Goal: Information Seeking & Learning: Learn about a topic

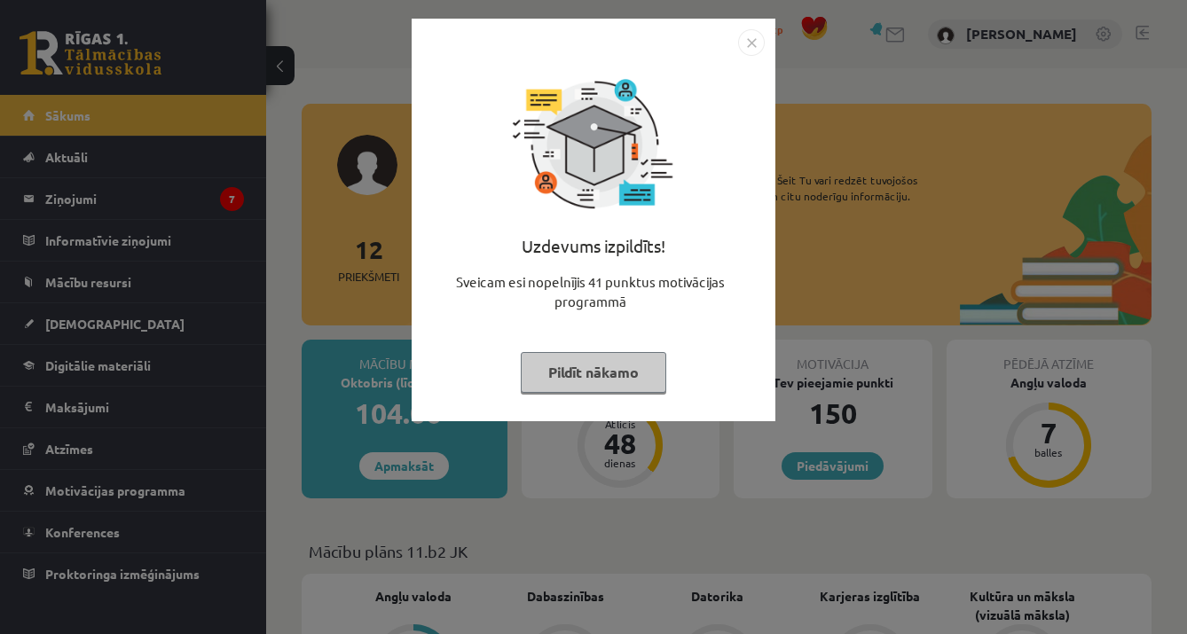
click at [752, 35] on img "Close" at bounding box center [751, 42] width 27 height 27
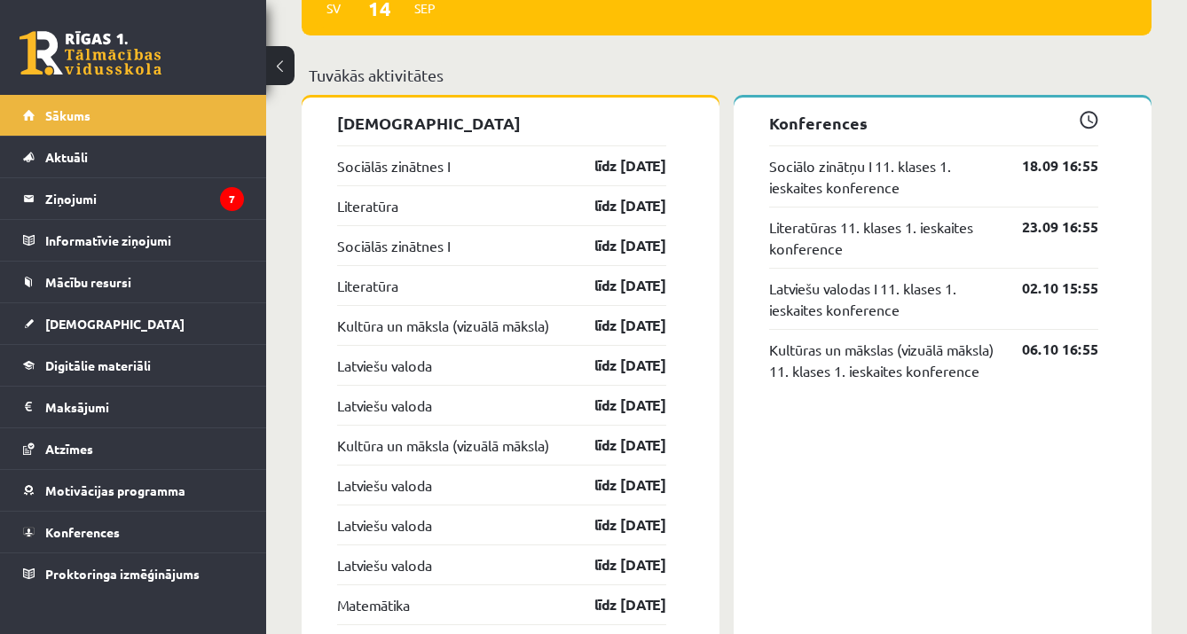
scroll to position [1533, 0]
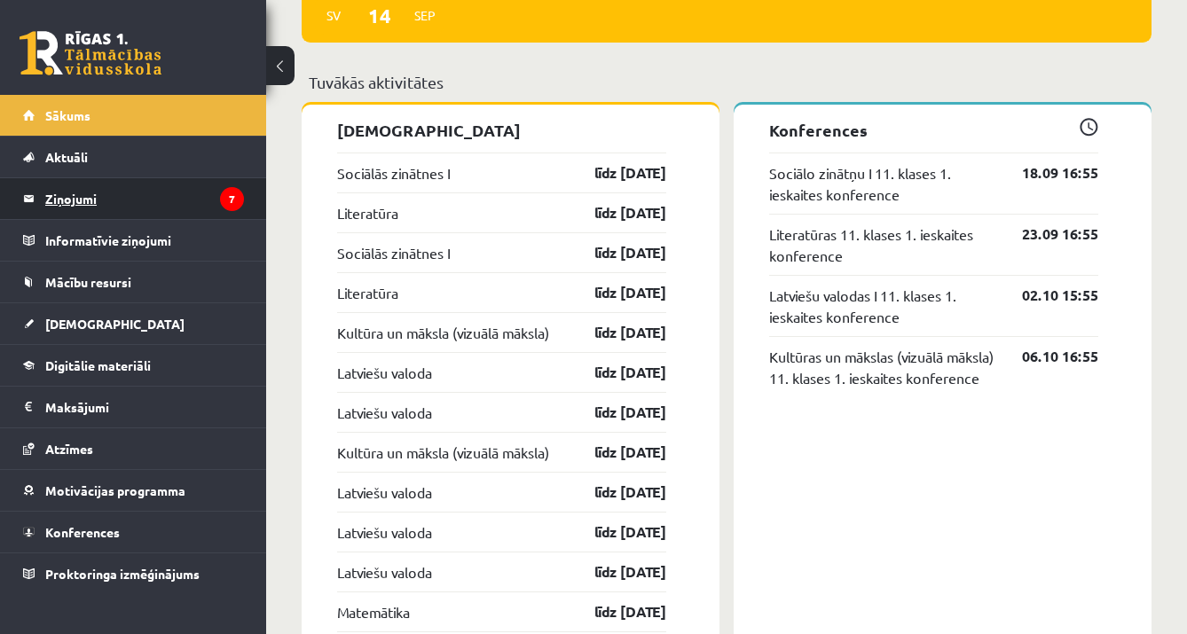
click at [200, 193] on legend "Ziņojumi 7" at bounding box center [144, 198] width 199 height 41
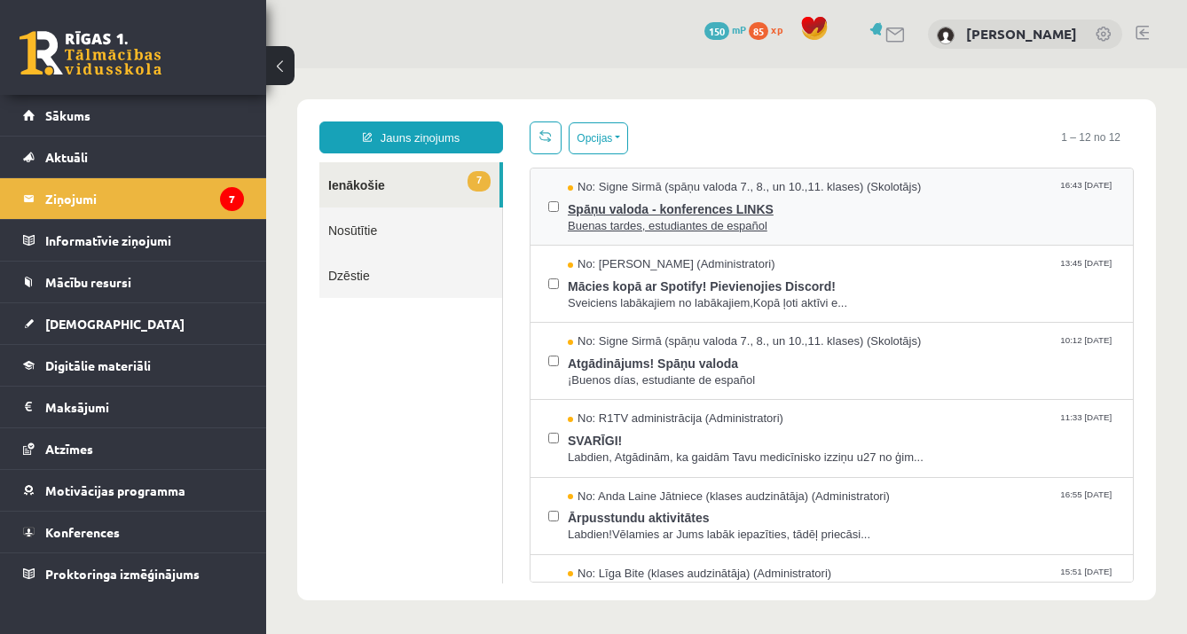
click at [620, 215] on span "Spāņu valoda - konferences LINKS" at bounding box center [841, 207] width 547 height 22
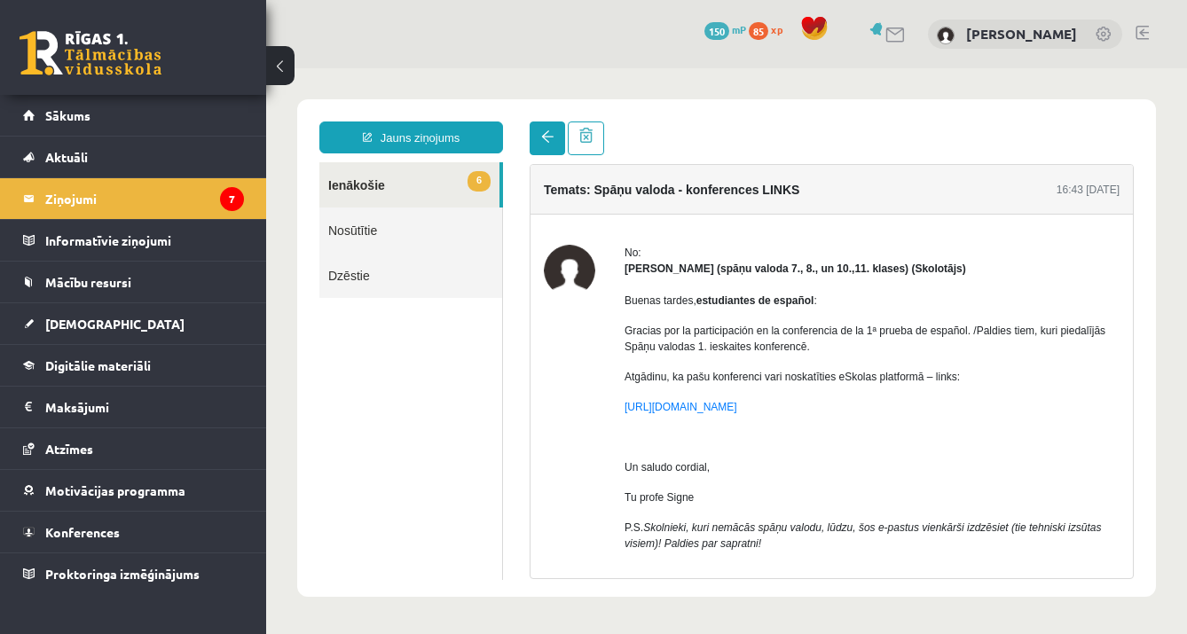
click at [539, 138] on link at bounding box center [547, 139] width 35 height 34
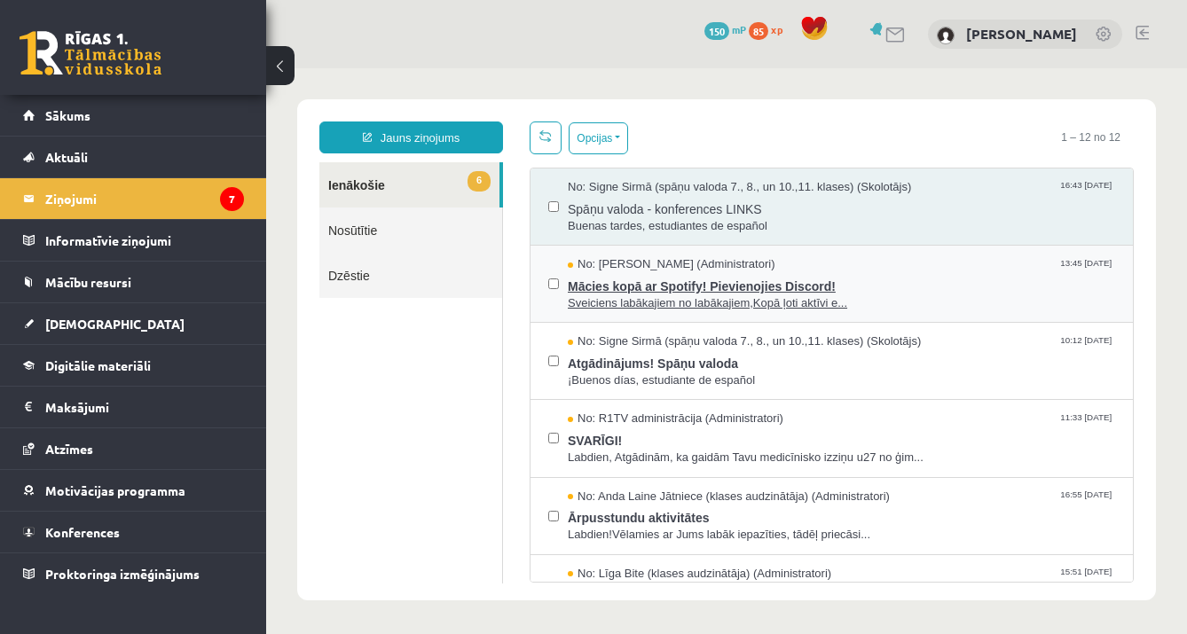
click at [593, 293] on span "Mācies kopā ar Spotify! Pievienojies Discord!" at bounding box center [841, 284] width 547 height 22
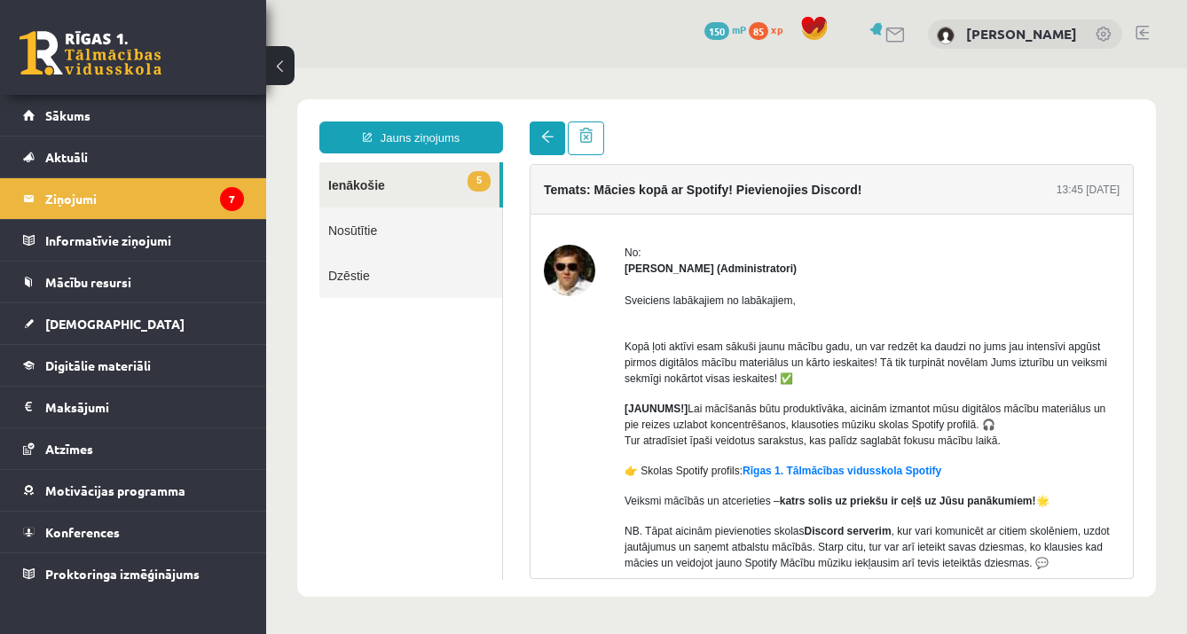
click at [541, 137] on span at bounding box center [547, 136] width 12 height 12
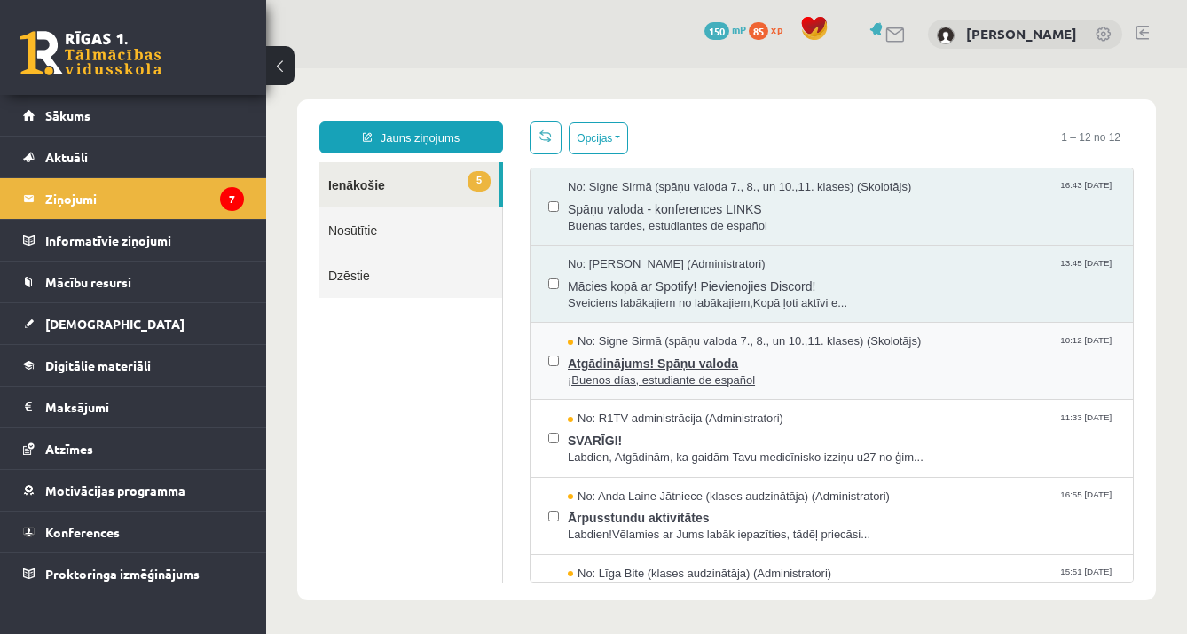
click at [676, 373] on span "¡Buenos días, estudiante de español" at bounding box center [841, 381] width 547 height 17
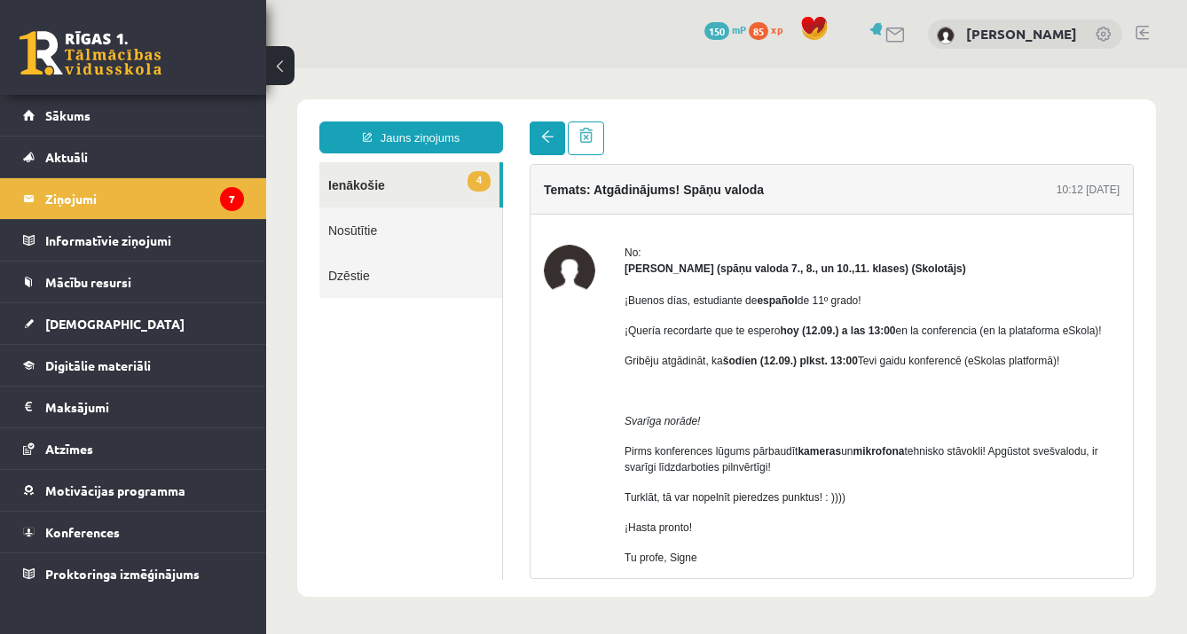
click at [539, 145] on link at bounding box center [547, 139] width 35 height 34
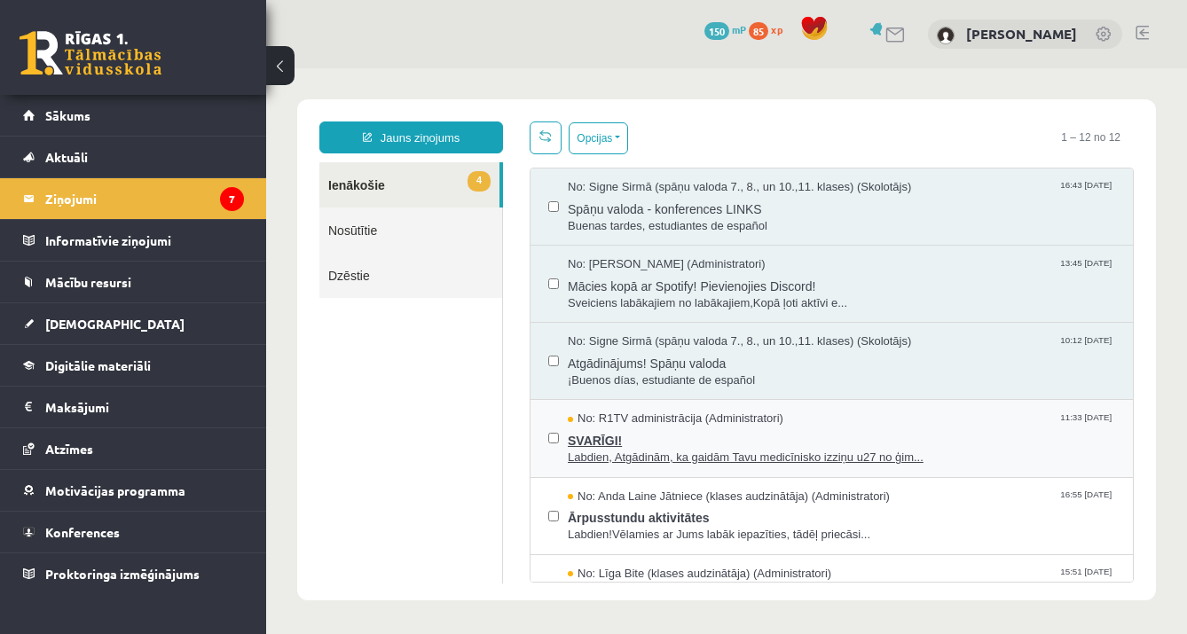
click at [619, 455] on span "Labdien, Atgādinām, ka gaidām Tavu medicīnisko izziņu u27 no ģim..." at bounding box center [841, 458] width 547 height 17
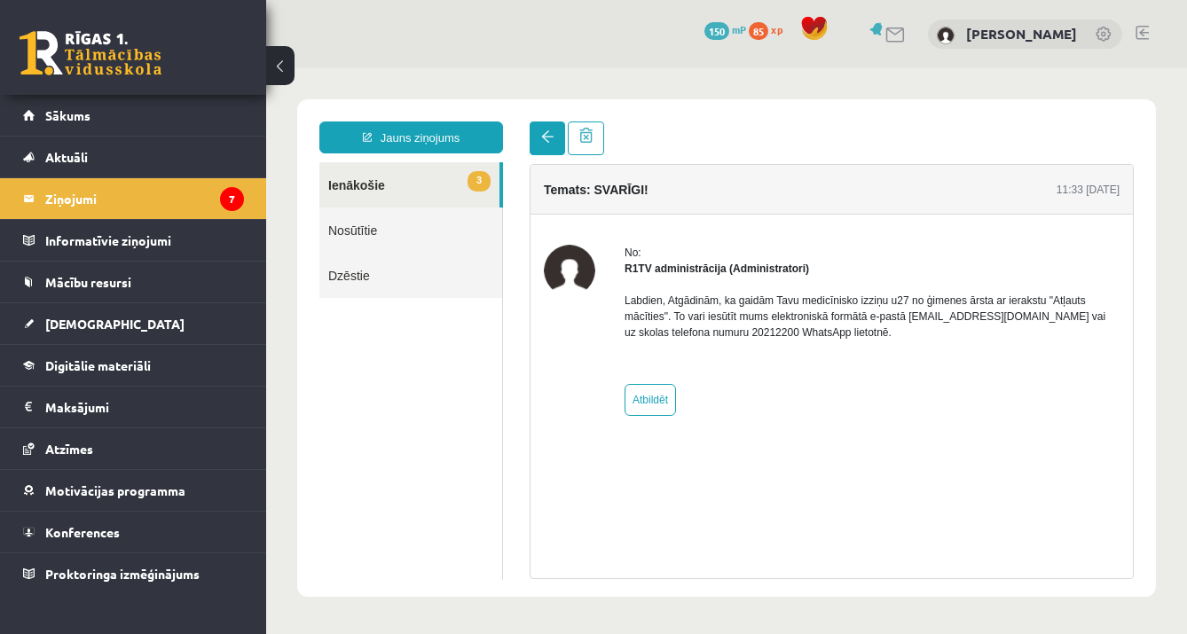
click at [533, 134] on link at bounding box center [547, 139] width 35 height 34
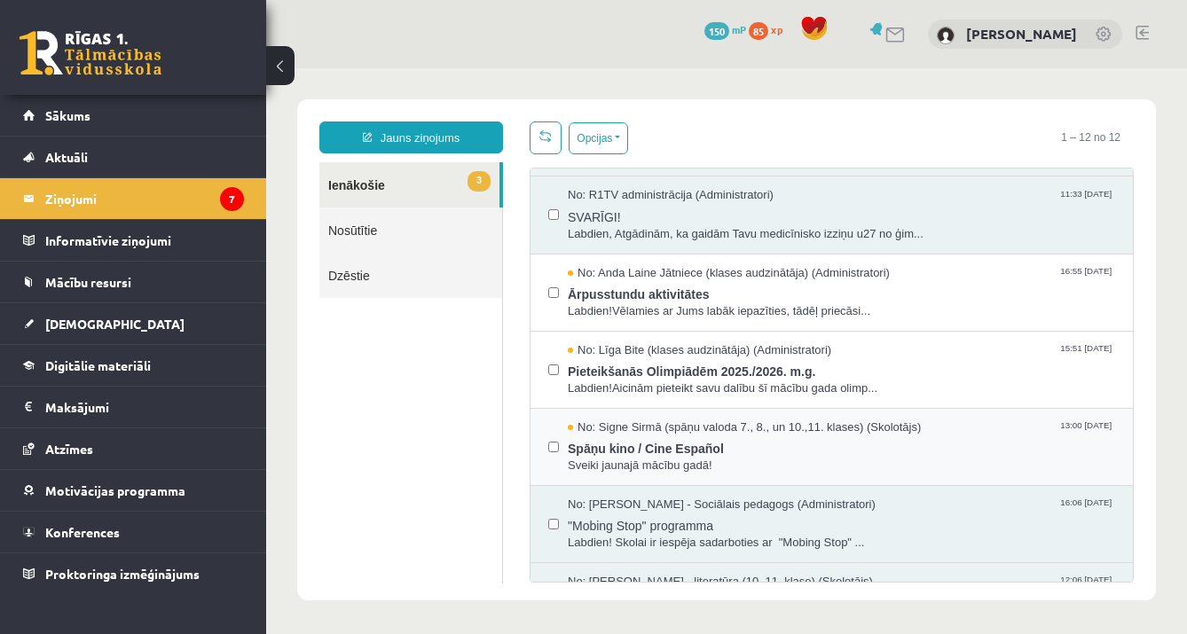
scroll to position [239, 0]
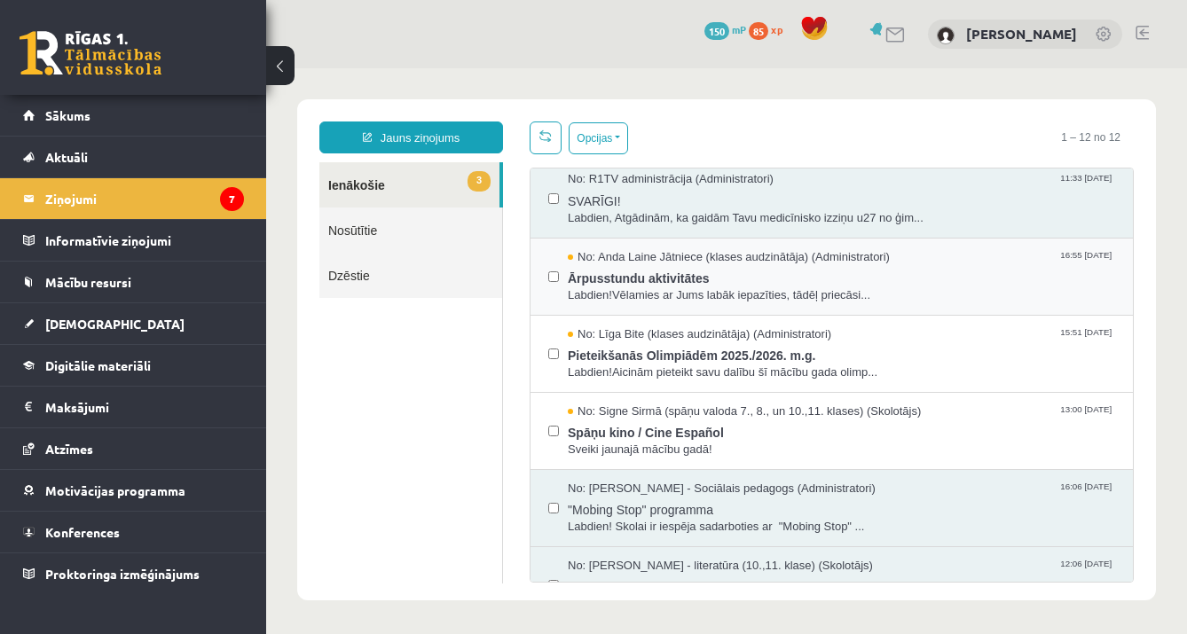
click at [716, 244] on div "No: Anda Laine Jātniece (klases audzinātāja) (Administratori) 16:55 10/09/2025 …" at bounding box center [831, 277] width 602 height 77
click at [701, 271] on span "Ārpusstundu aktivitātes" at bounding box center [841, 276] width 547 height 22
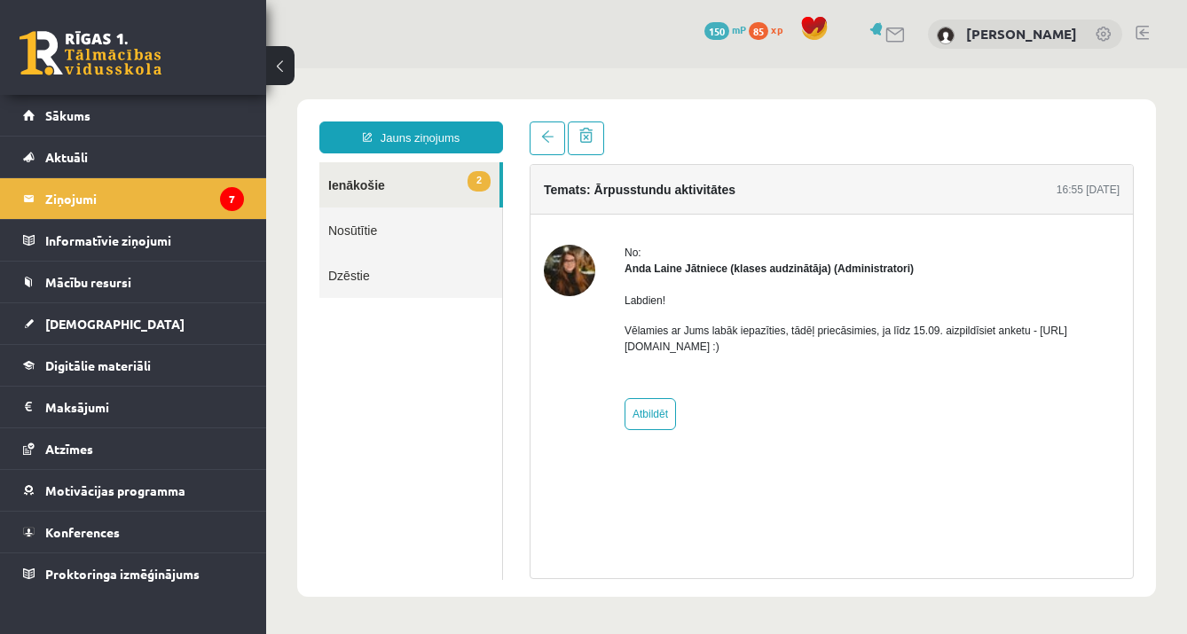
scroll to position [0, 0]
drag, startPoint x: 625, startPoint y: 348, endPoint x: 827, endPoint y: 349, distance: 201.4
click at [827, 349] on p "Vēlamies ar Jums labāk iepazīties, tādēļ priecāsimies, ja līdz 15.09. aizpildīs…" at bounding box center [871, 339] width 495 height 32
copy p "https://forms.gle/mVxkUEapGFxHM7hU7"
click at [540, 450] on div "No: Anda Laine Jātniece (klases audzinātāja) (Administratori) Labdien! Vēlamies…" at bounding box center [831, 338] width 602 height 246
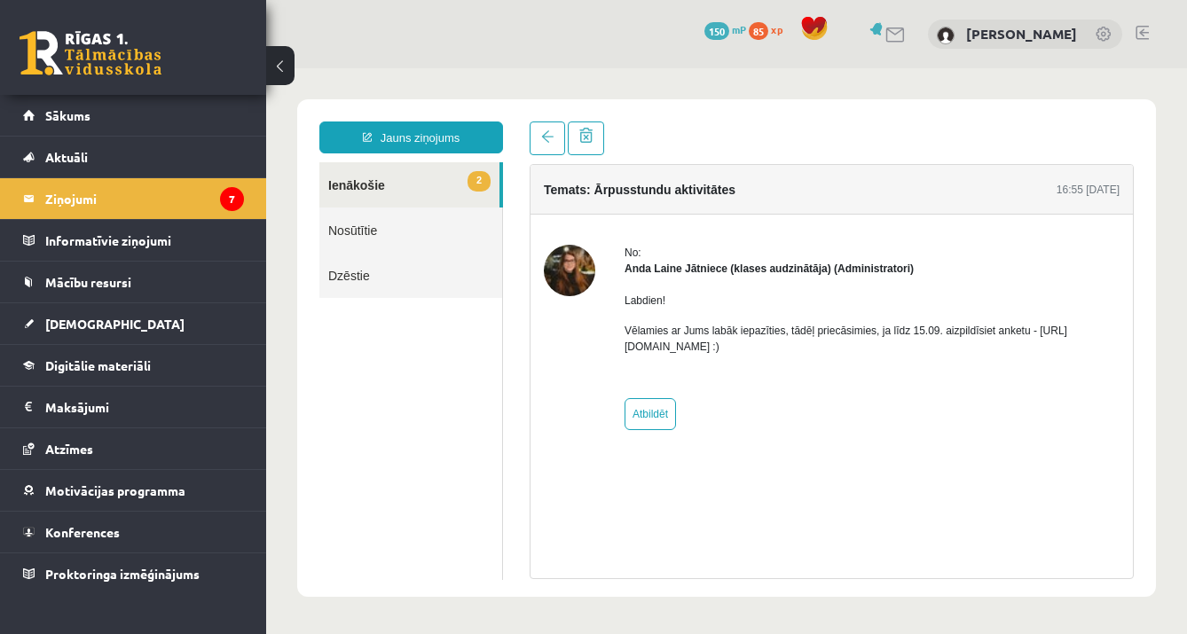
click at [433, 176] on link "2 Ienākošie" at bounding box center [409, 184] width 180 height 45
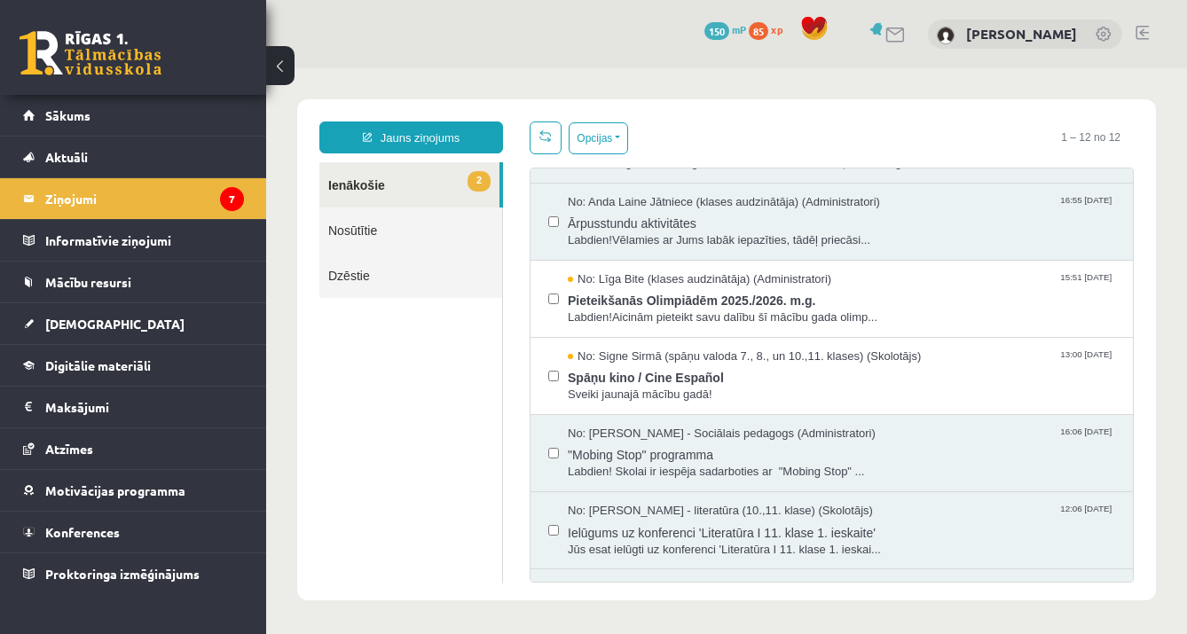
scroll to position [297, 0]
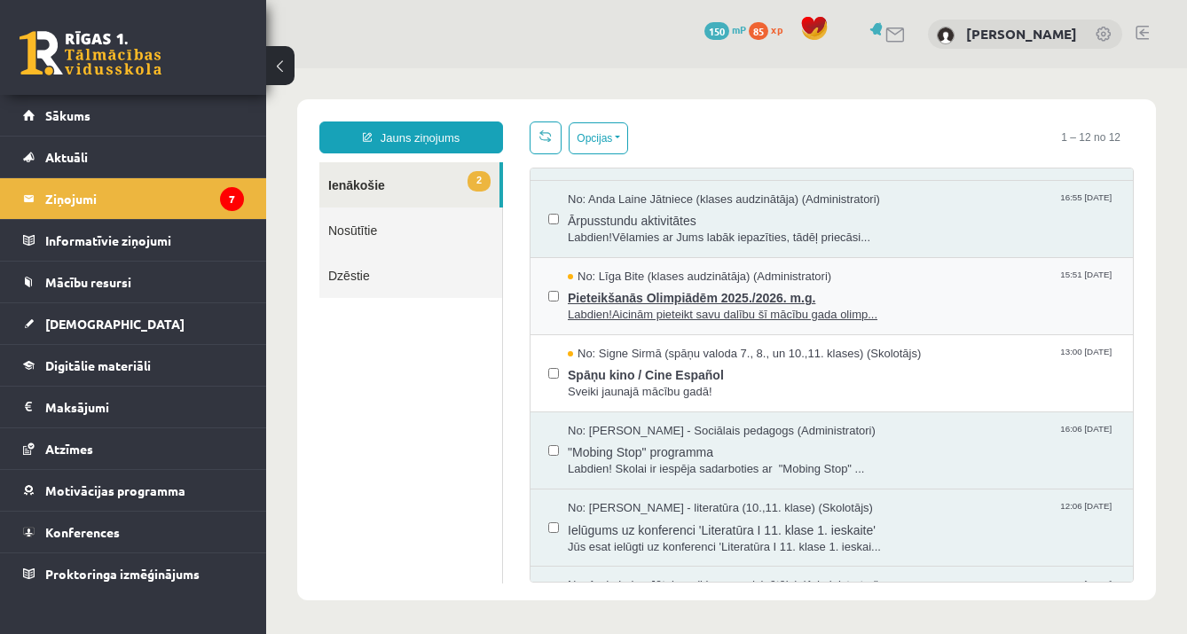
click at [693, 293] on span "Pieteikšanās Olimpiādēm 2025./2026. m.g." at bounding box center [841, 296] width 547 height 22
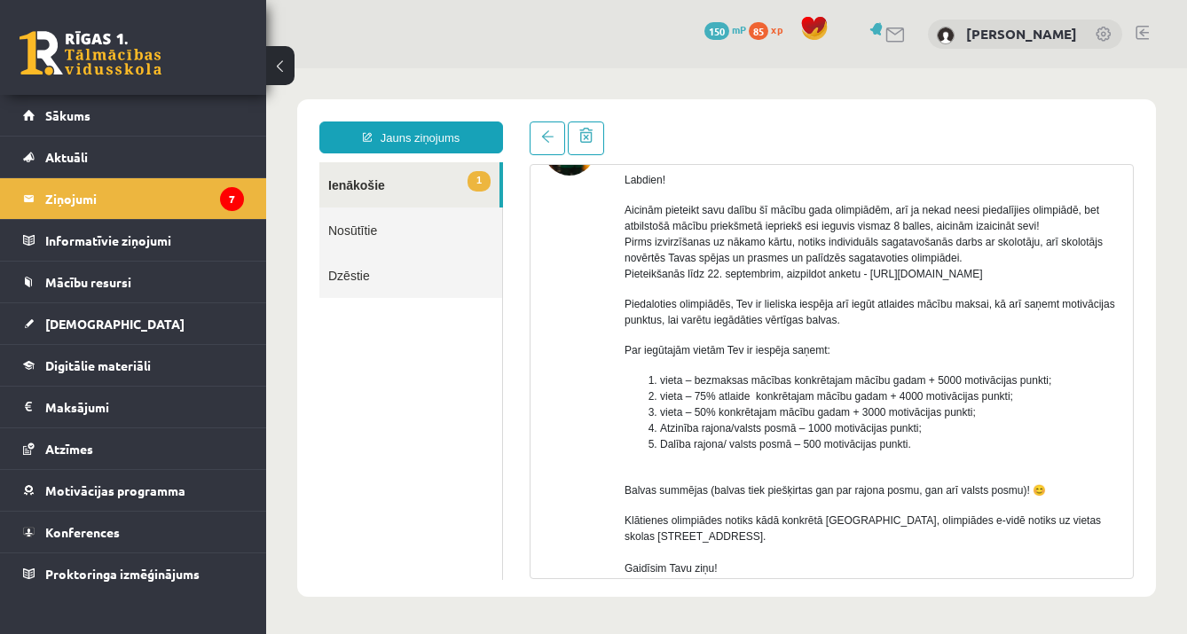
scroll to position [116, 0]
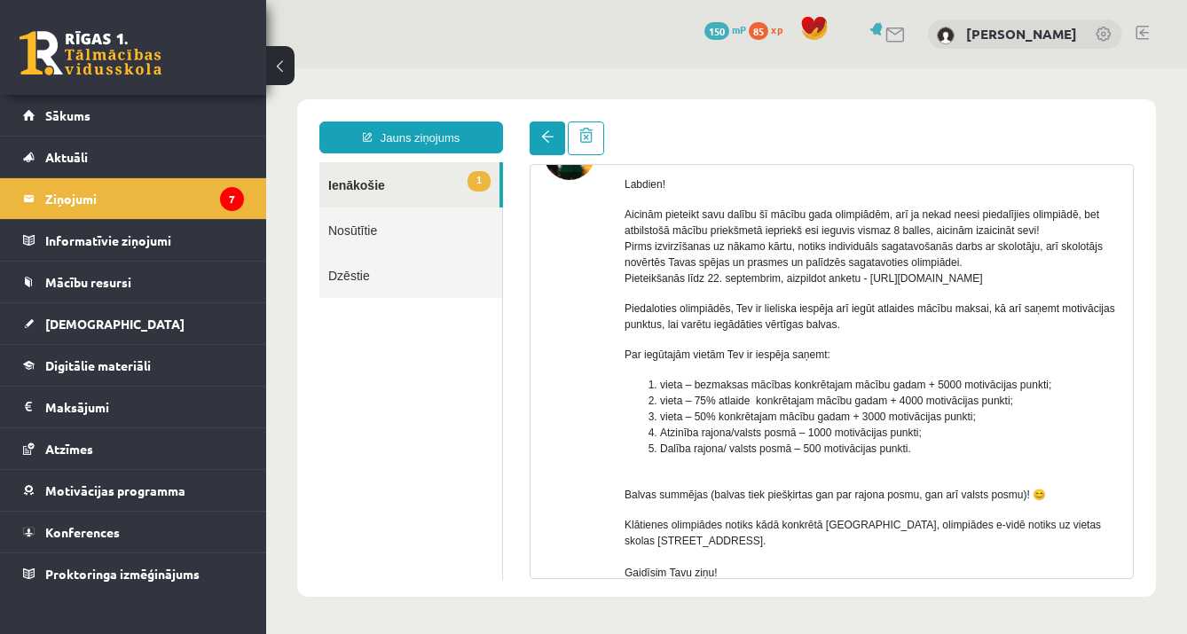
click at [537, 133] on link at bounding box center [547, 139] width 35 height 34
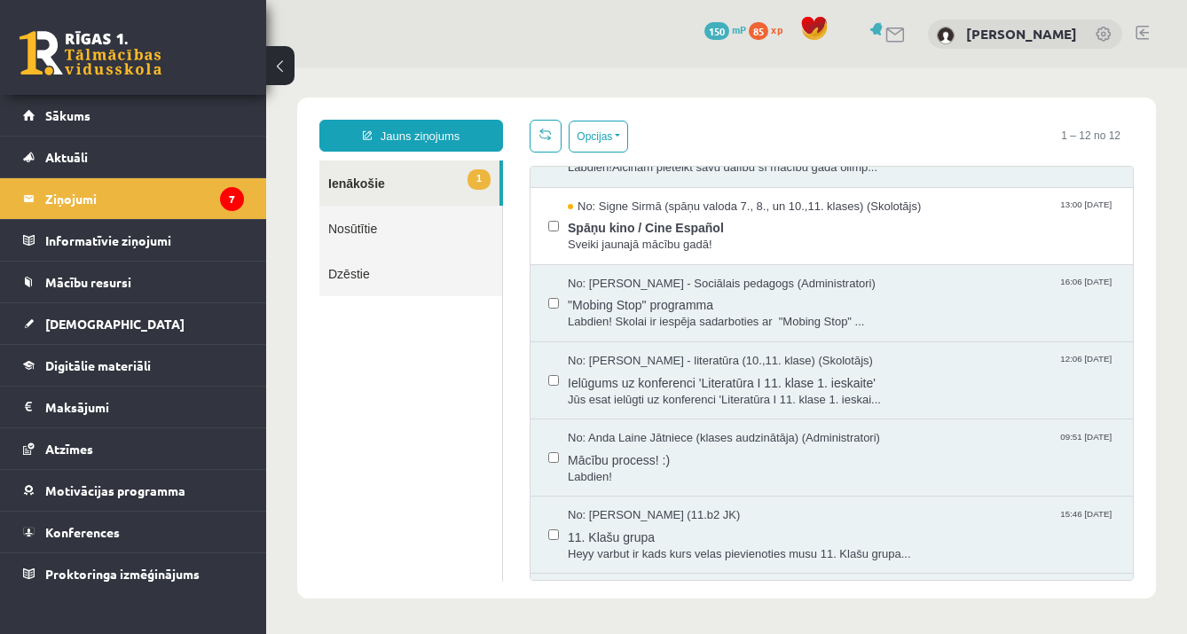
scroll to position [287, 0]
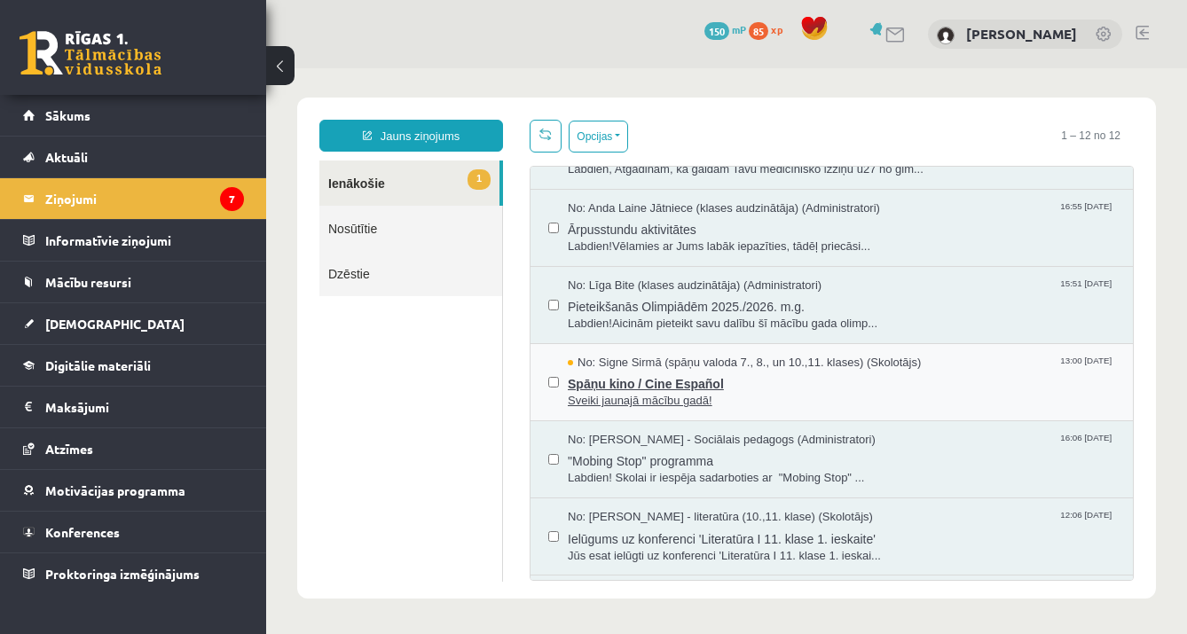
click at [702, 397] on span "Sveiki jaunajā mācību gadā!" at bounding box center [841, 401] width 547 height 17
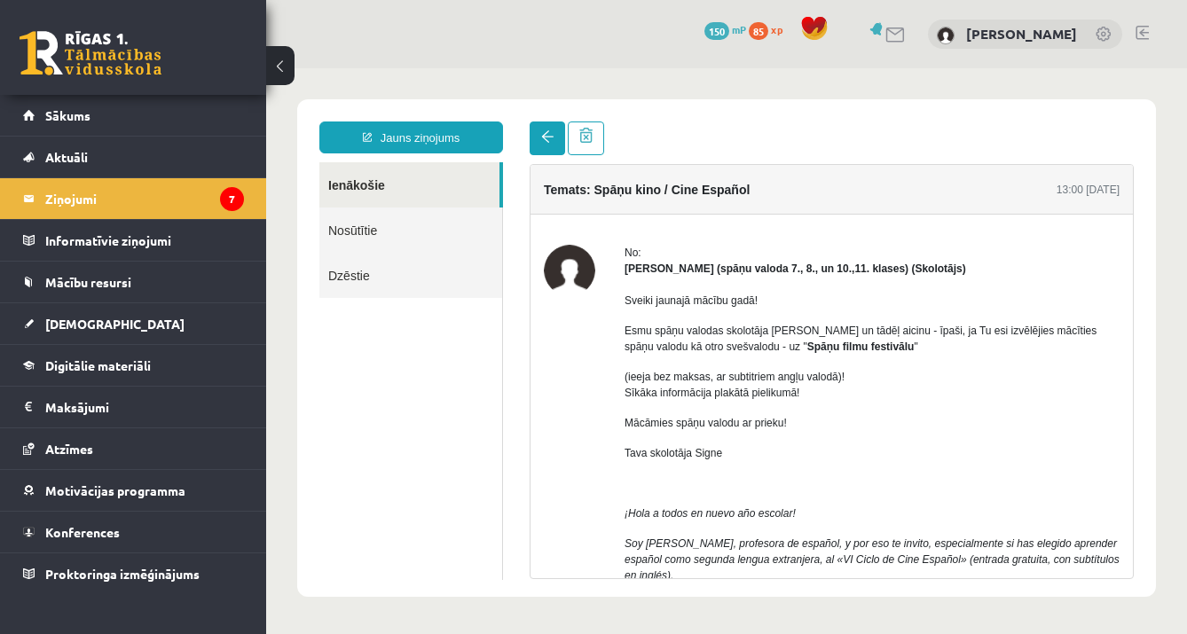
scroll to position [0, 0]
click at [553, 137] on span at bounding box center [547, 136] width 12 height 12
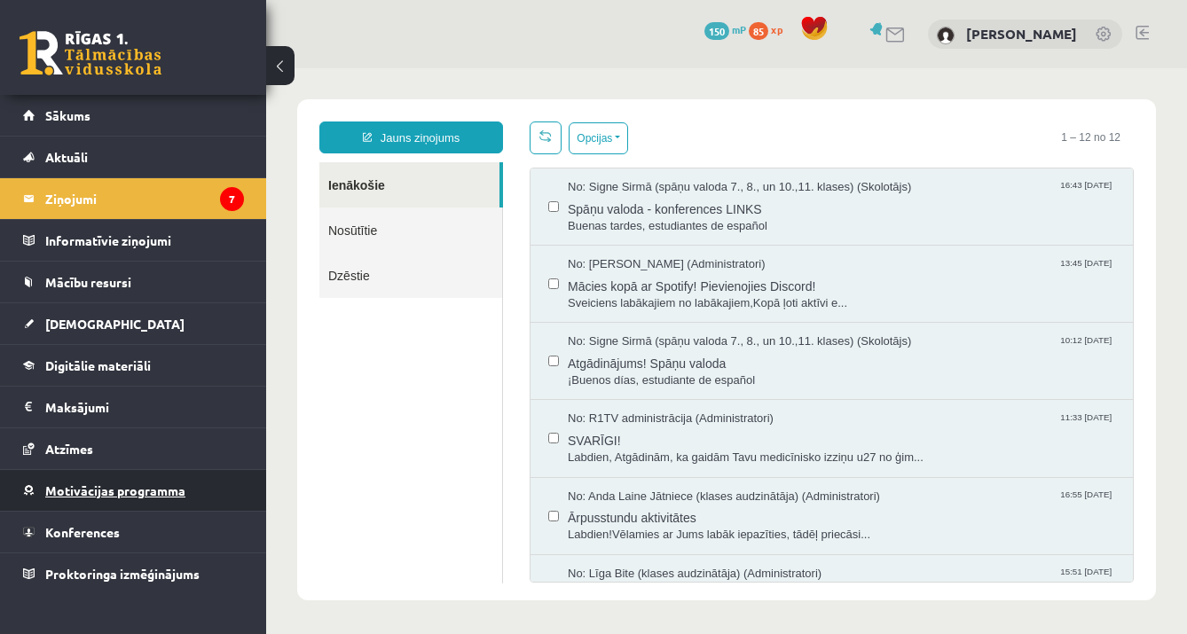
click at [201, 506] on link "Motivācijas programma" at bounding box center [133, 490] width 221 height 41
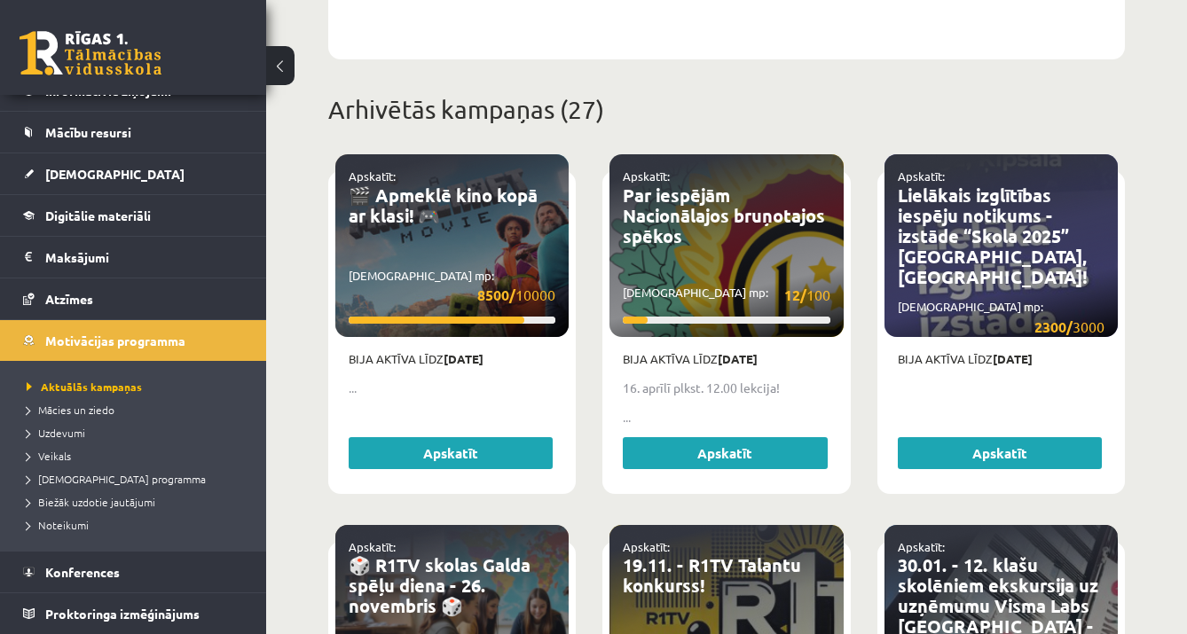
scroll to position [732, 0]
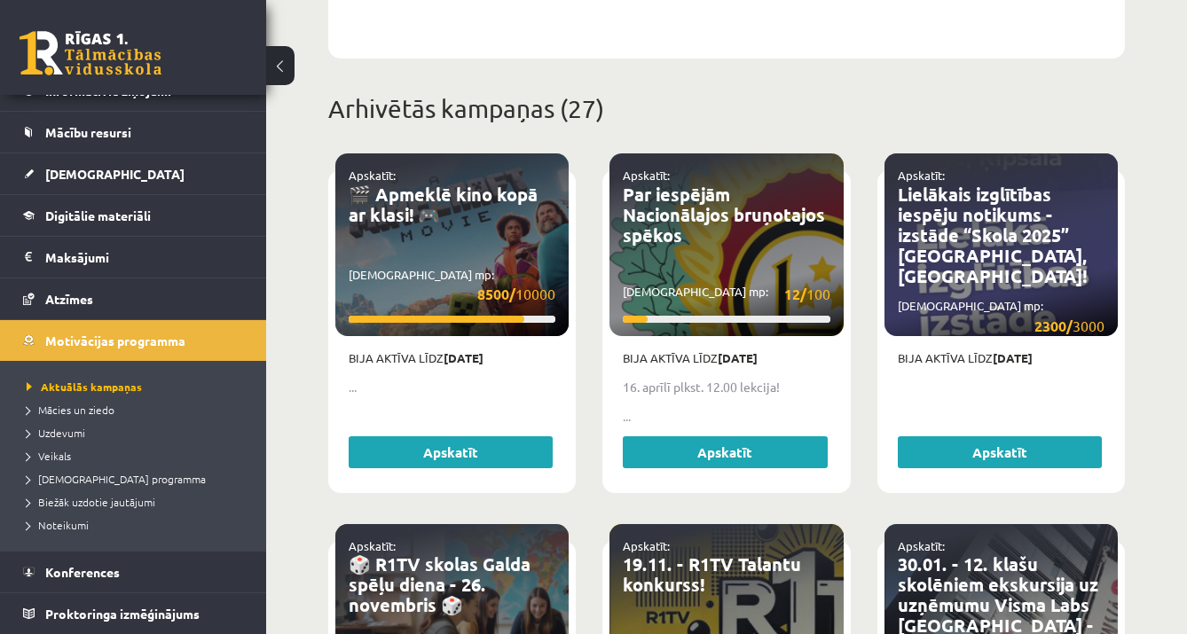
click at [809, 449] on link "Apskatīt" at bounding box center [725, 452] width 204 height 32
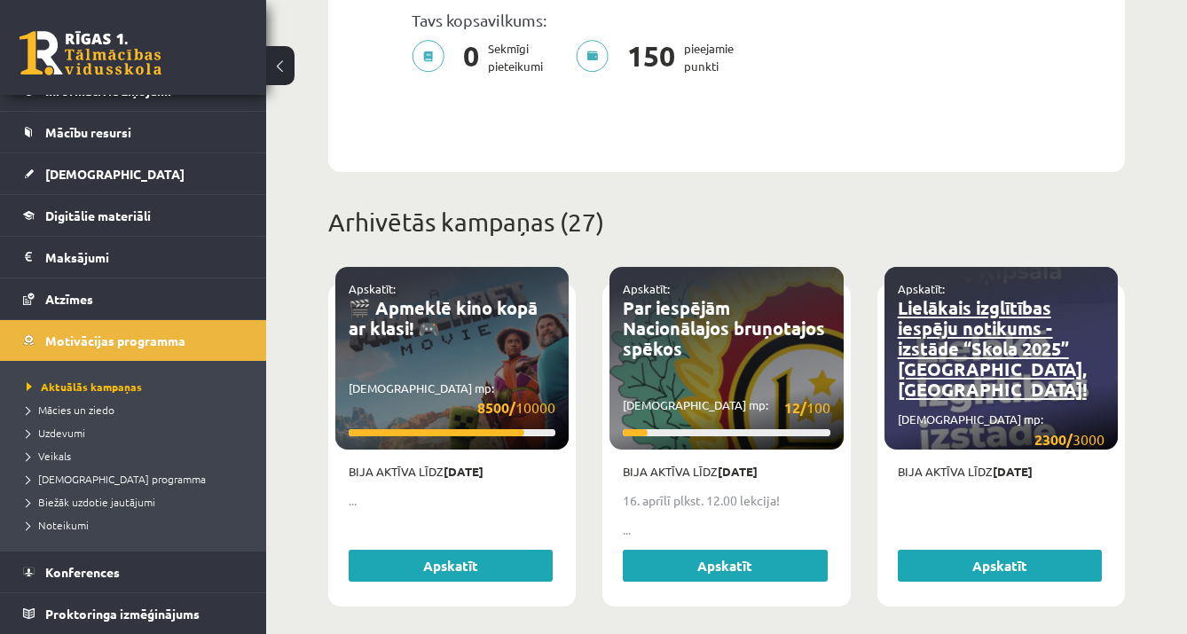
scroll to position [619, 0]
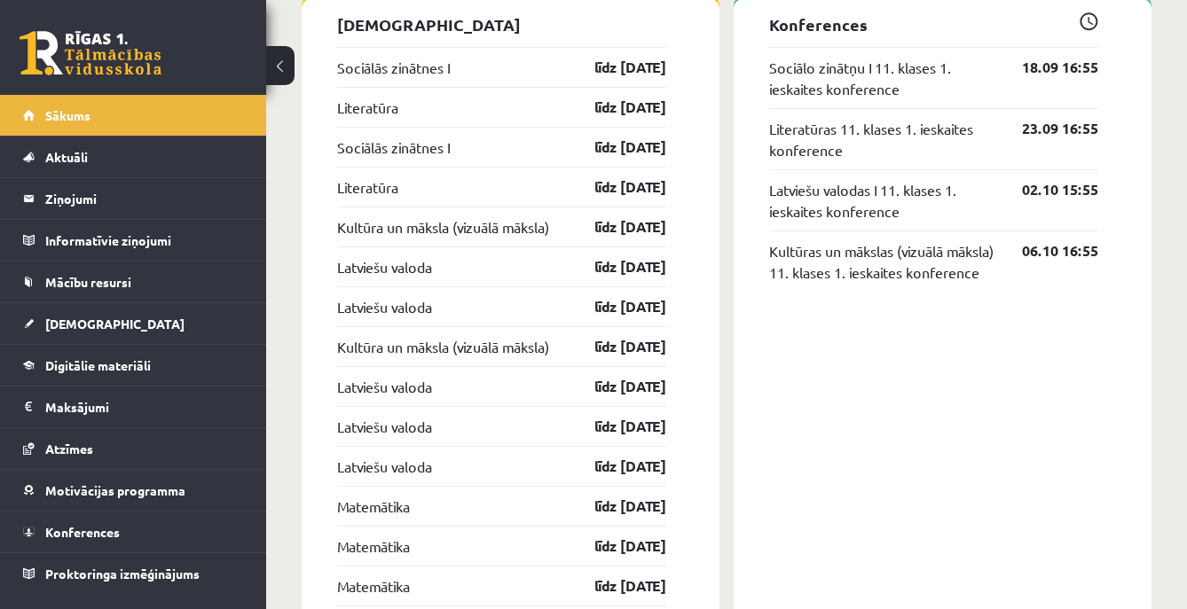
scroll to position [1613, 0]
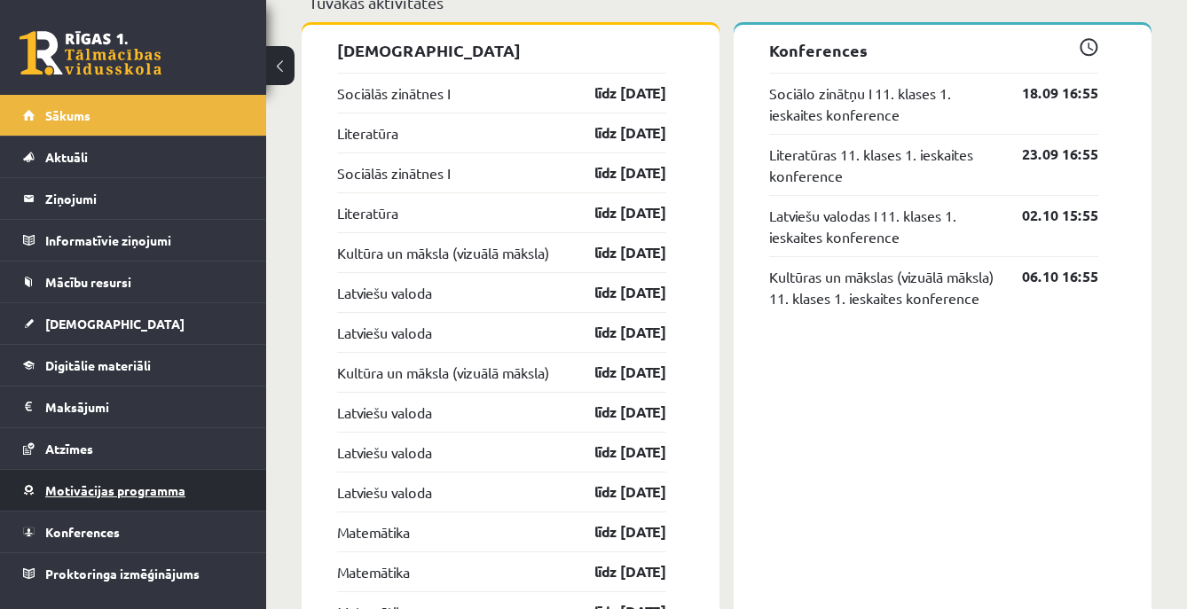
click at [68, 493] on span "Motivācijas programma" at bounding box center [115, 491] width 140 height 16
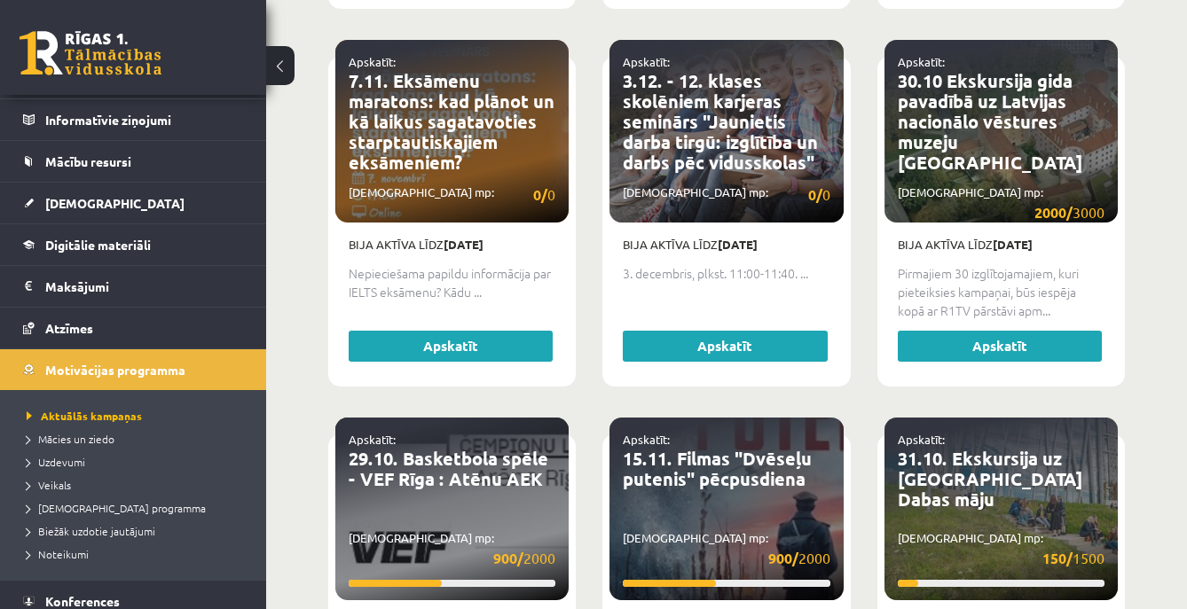
scroll to position [140, 0]
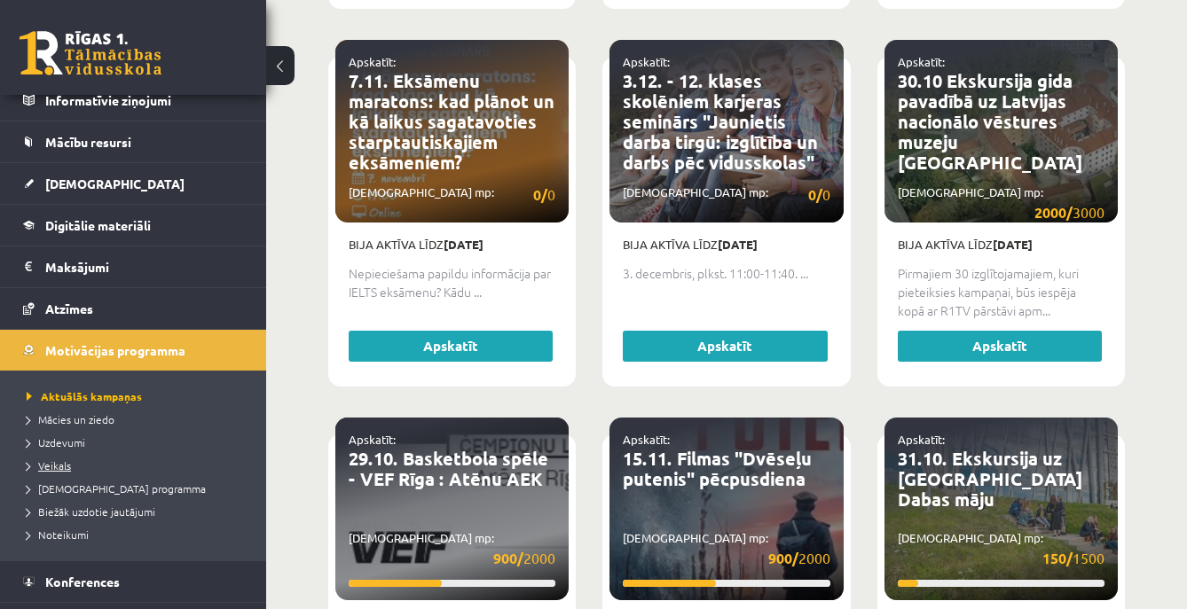
click at [73, 468] on link "Veikals" at bounding box center [138, 466] width 222 height 16
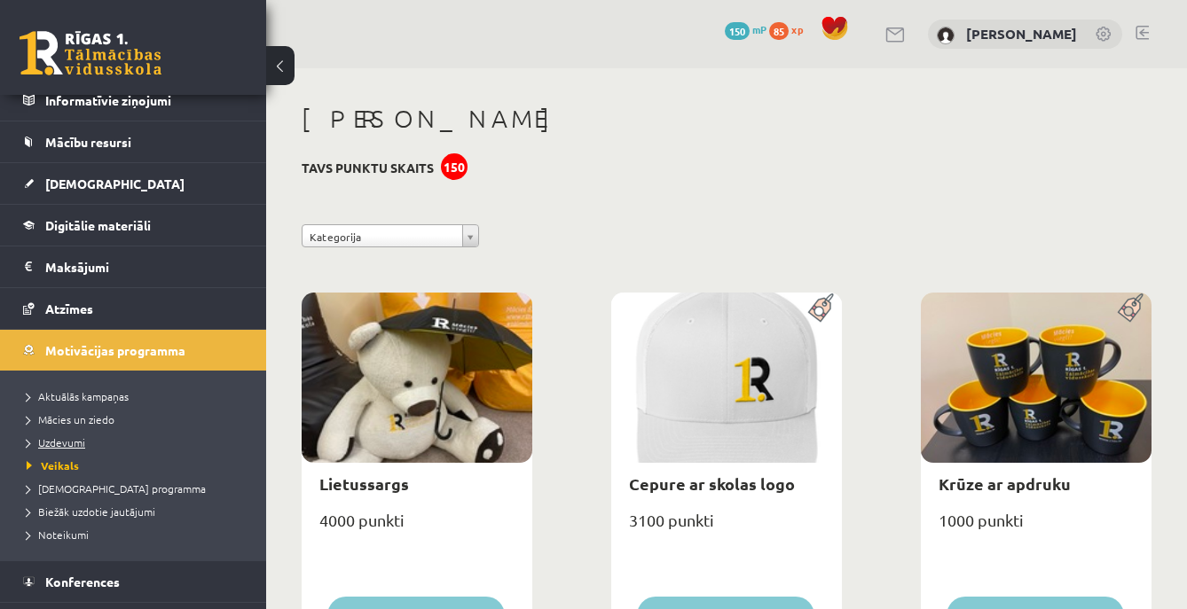
click at [80, 447] on span "Uzdevumi" at bounding box center [56, 443] width 59 height 14
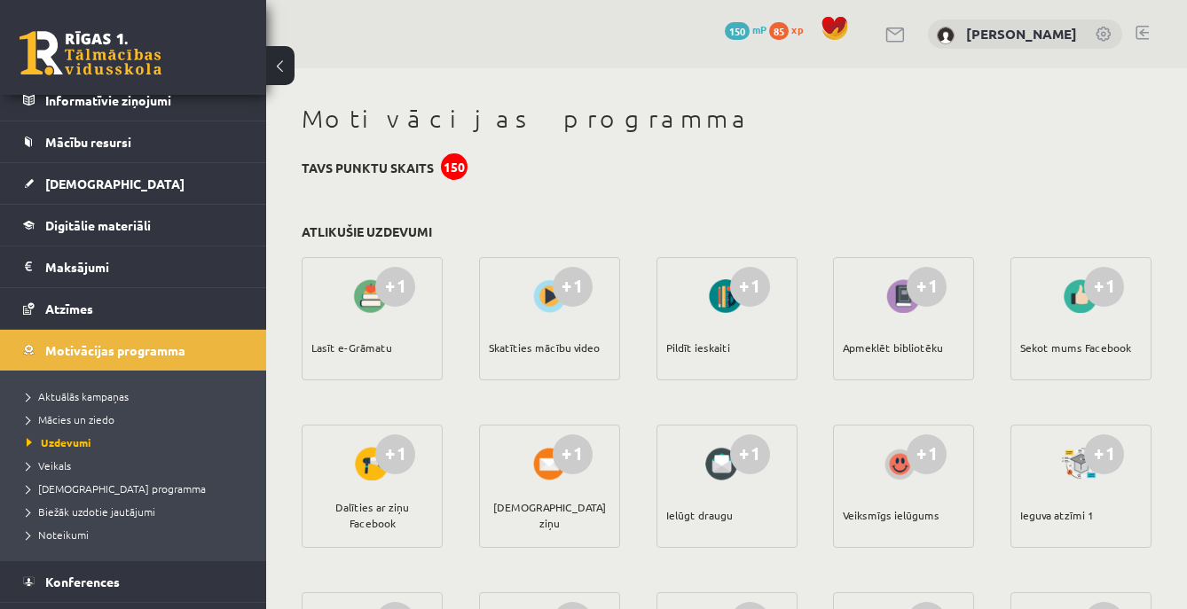
click at [581, 290] on div "+1" at bounding box center [573, 287] width 40 height 40
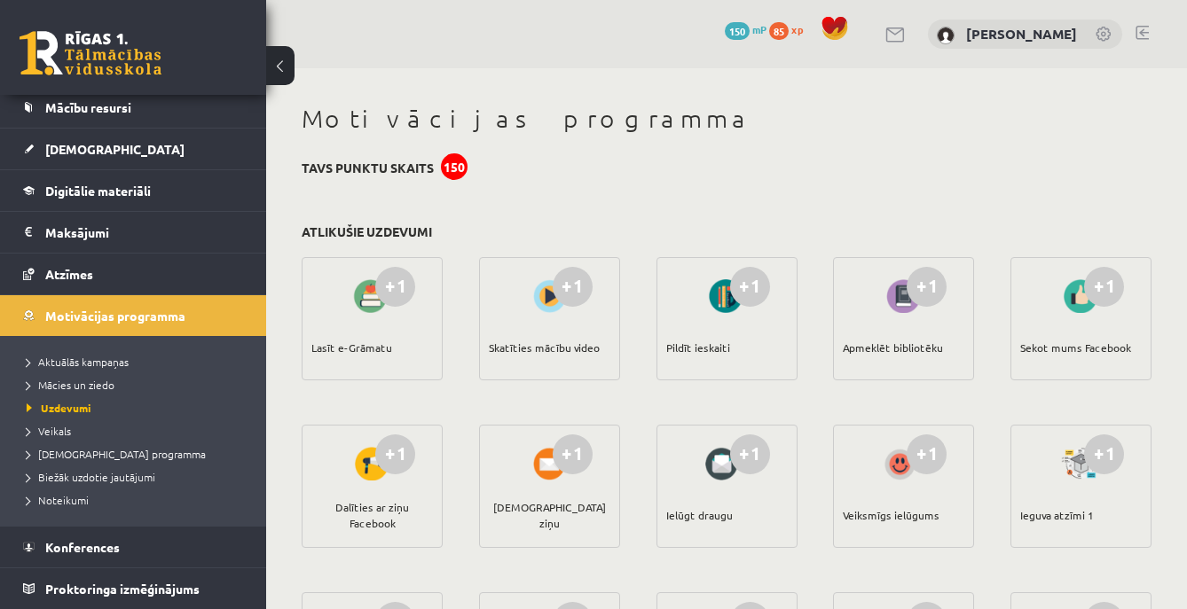
scroll to position [175, 0]
click at [63, 603] on link "Proktoringa izmēģinājums" at bounding box center [133, 589] width 221 height 41
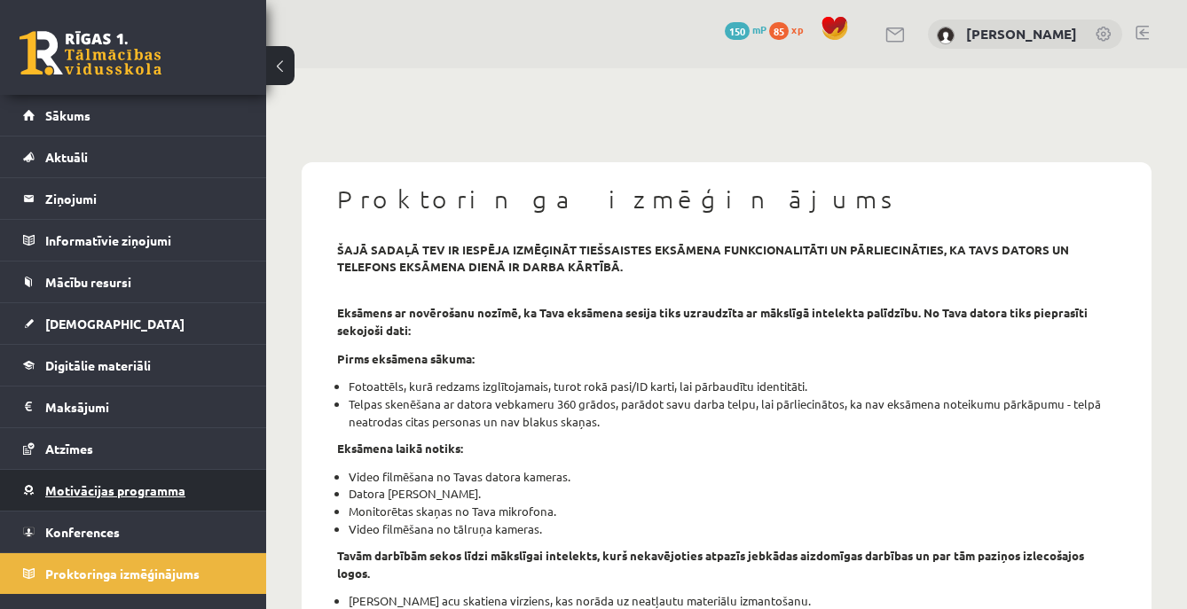
click at [116, 505] on link "Motivācijas programma" at bounding box center [133, 490] width 221 height 41
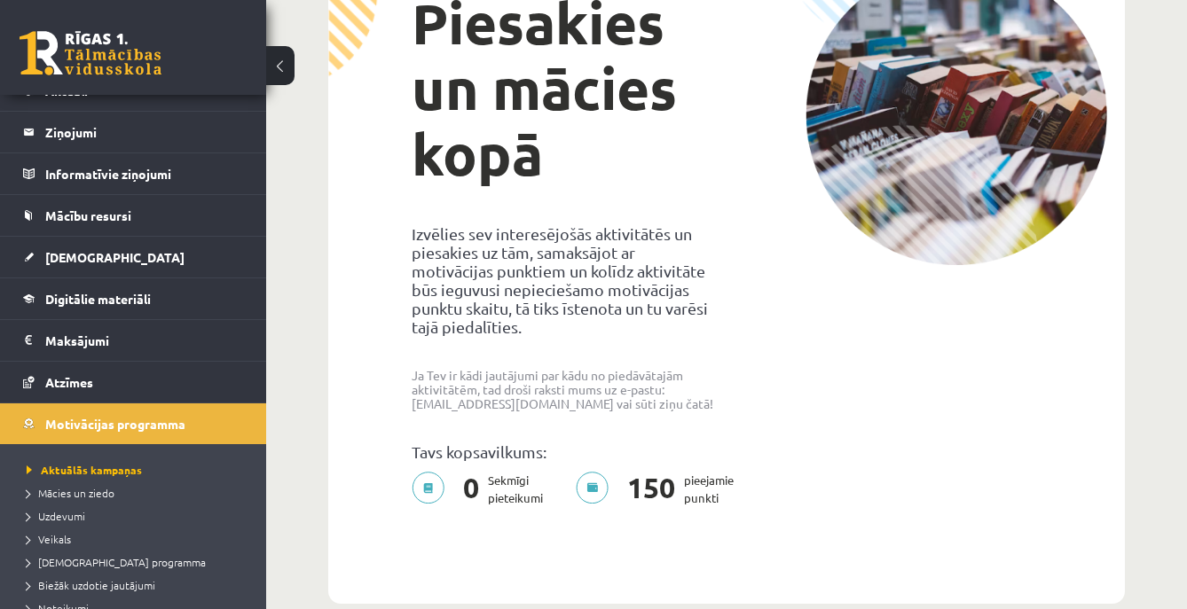
scroll to position [187, 0]
click at [428, 488] on p "0 Sekmīgi pieteikumi" at bounding box center [483, 488] width 142 height 35
click at [596, 476] on p "150 pieejamie punkti" at bounding box center [660, 488] width 169 height 35
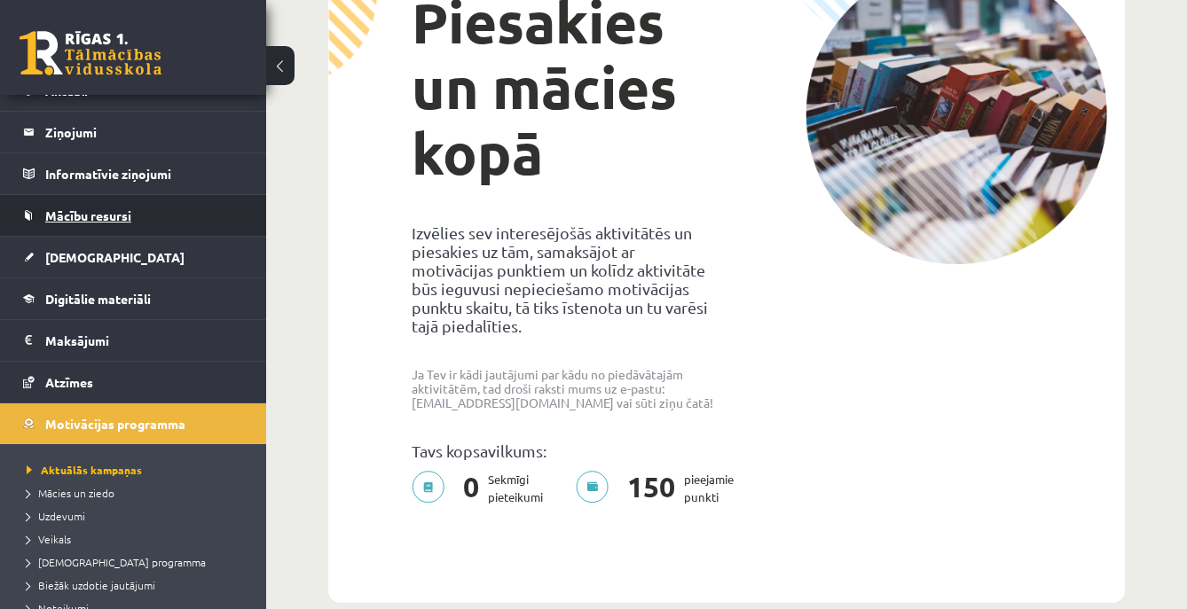
click at [127, 224] on link "Mācību resursi" at bounding box center [133, 215] width 221 height 41
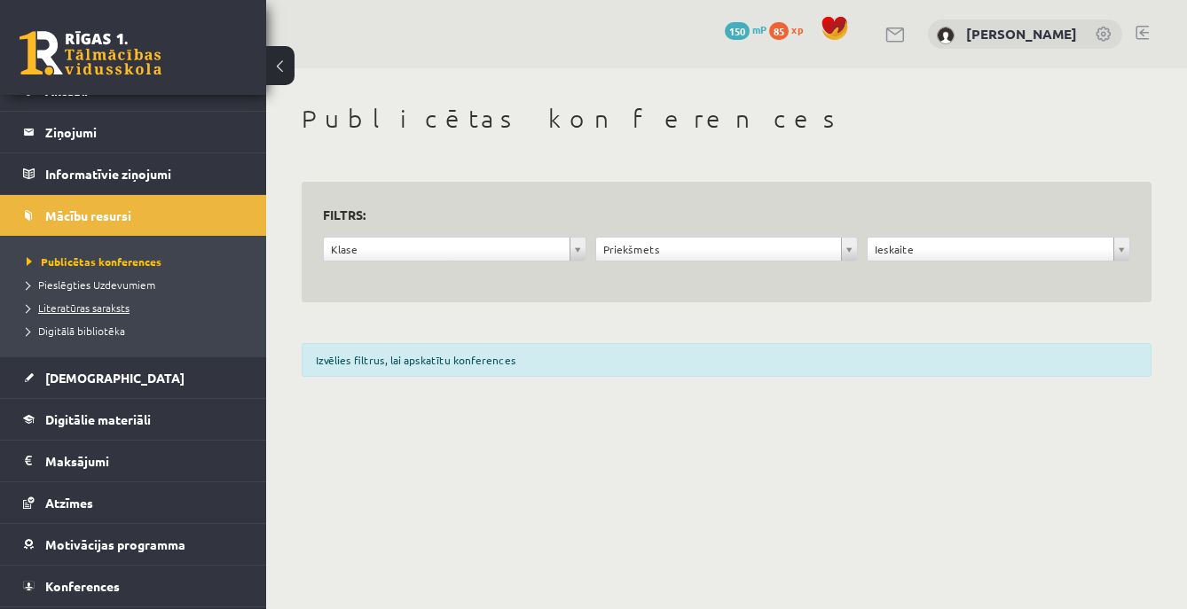
click at [124, 312] on span "Literatūras saraksts" at bounding box center [78, 308] width 103 height 14
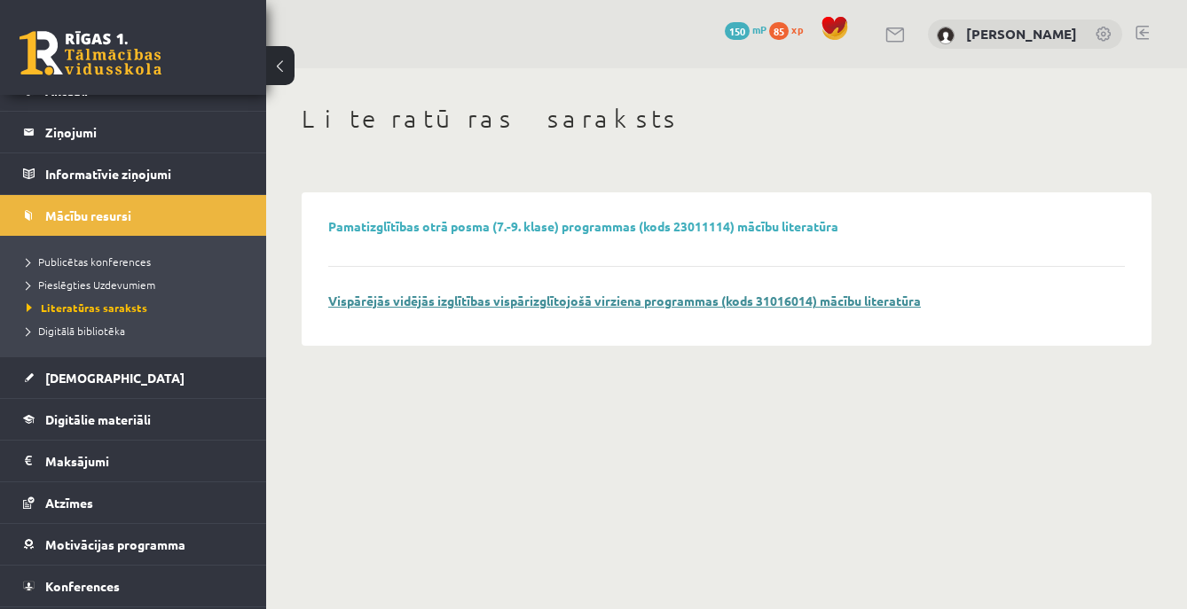
click at [420, 302] on link "Vispārējās vidējās izglītības vispārizglītojošā virziena programmas (kods 31016…" at bounding box center [624, 301] width 593 height 16
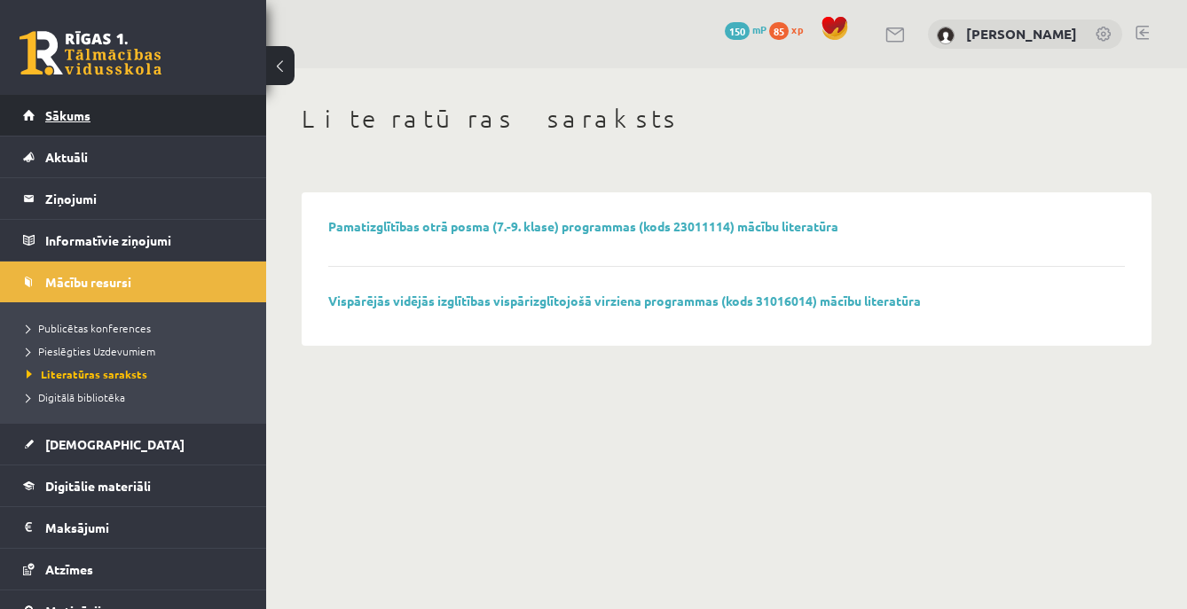
click at [129, 116] on link "Sākums" at bounding box center [133, 115] width 221 height 41
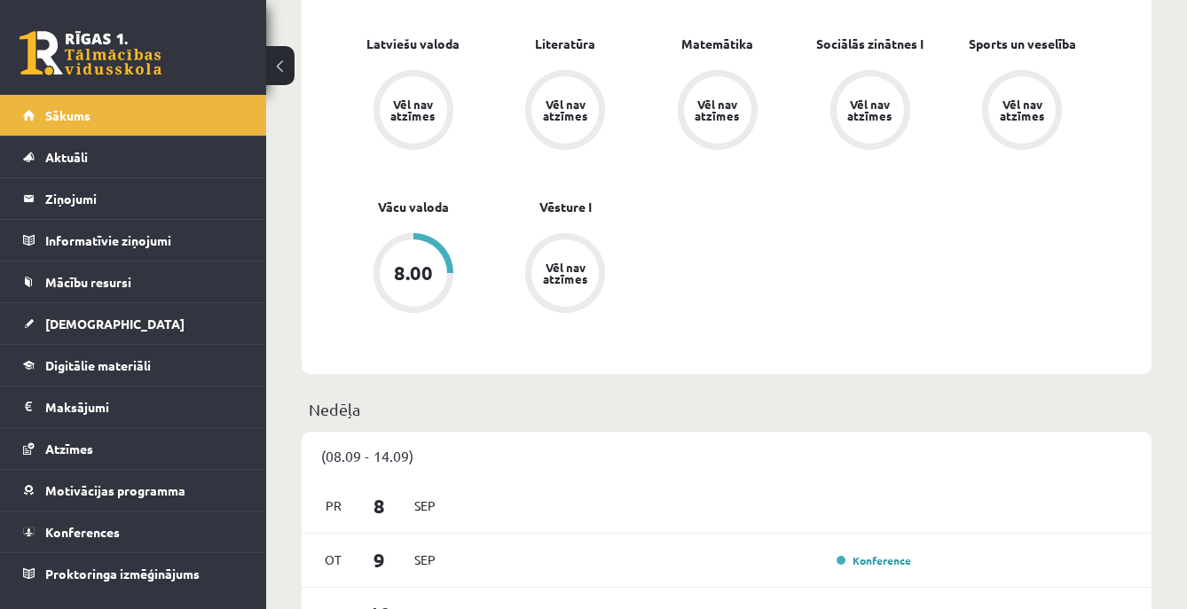
scroll to position [705, 0]
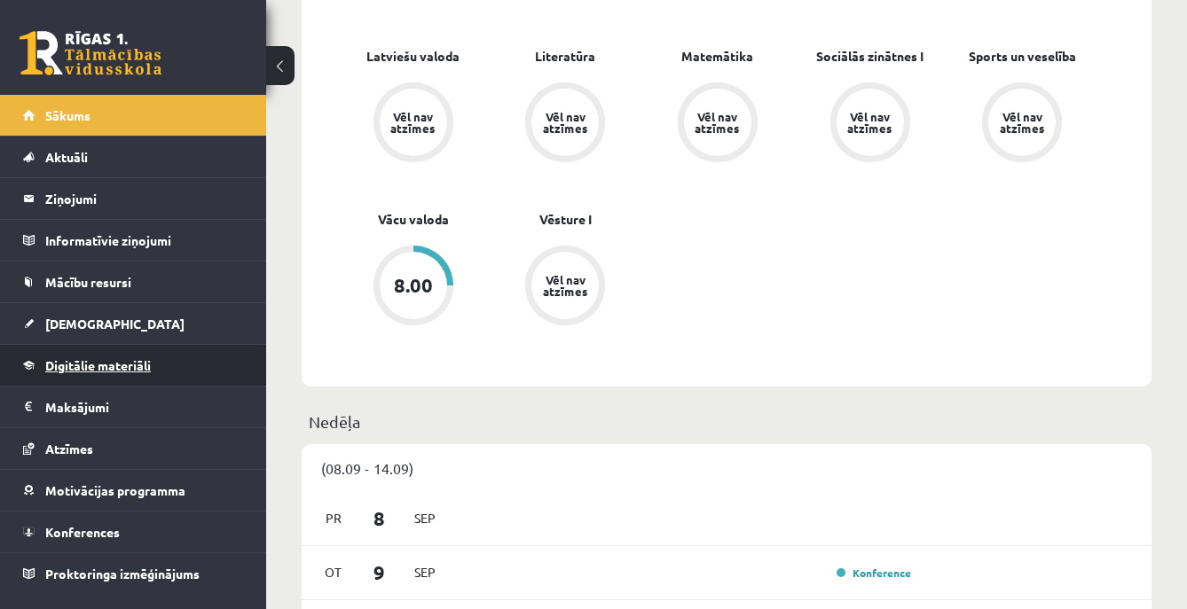
click at [181, 383] on link "Digitālie materiāli" at bounding box center [133, 365] width 221 height 41
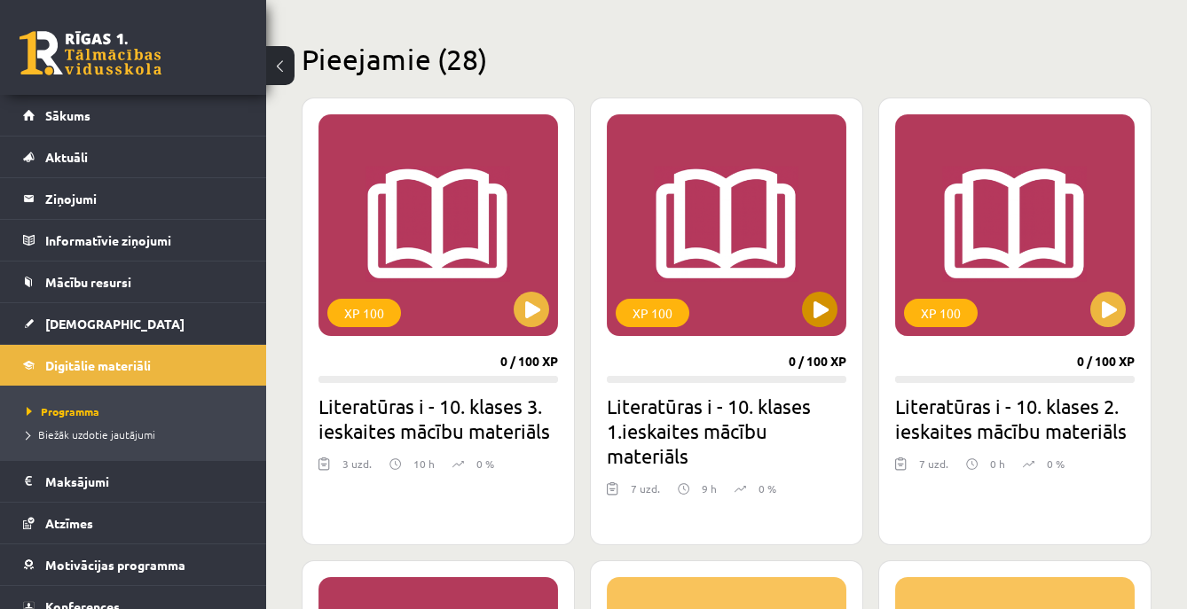
scroll to position [527, 0]
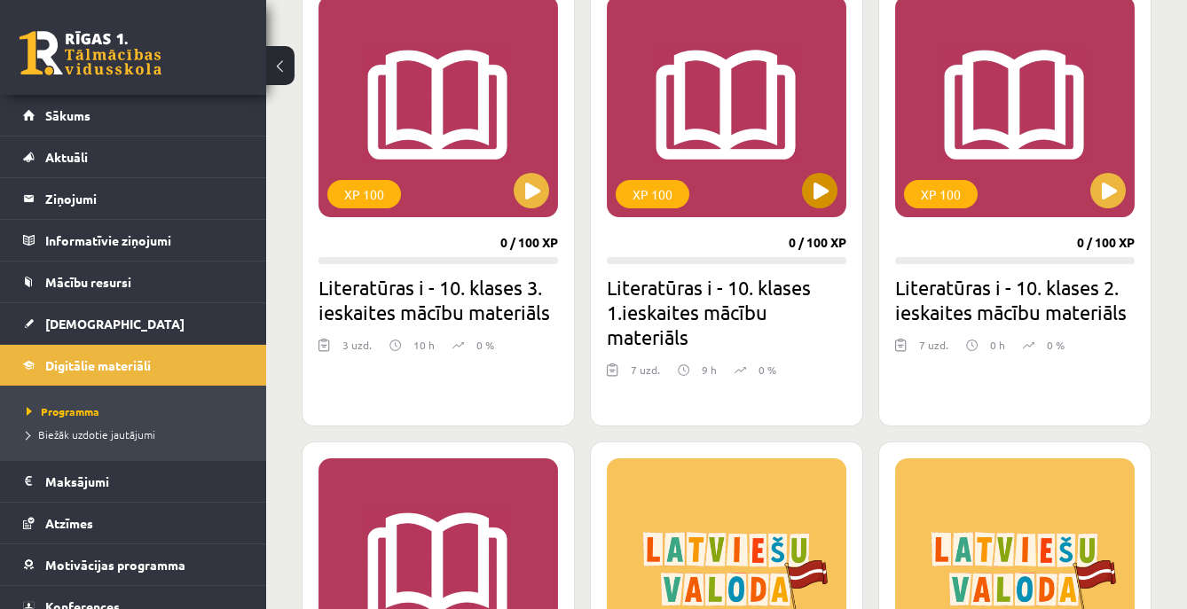
click at [737, 194] on div "XP 100" at bounding box center [726, 107] width 239 height 222
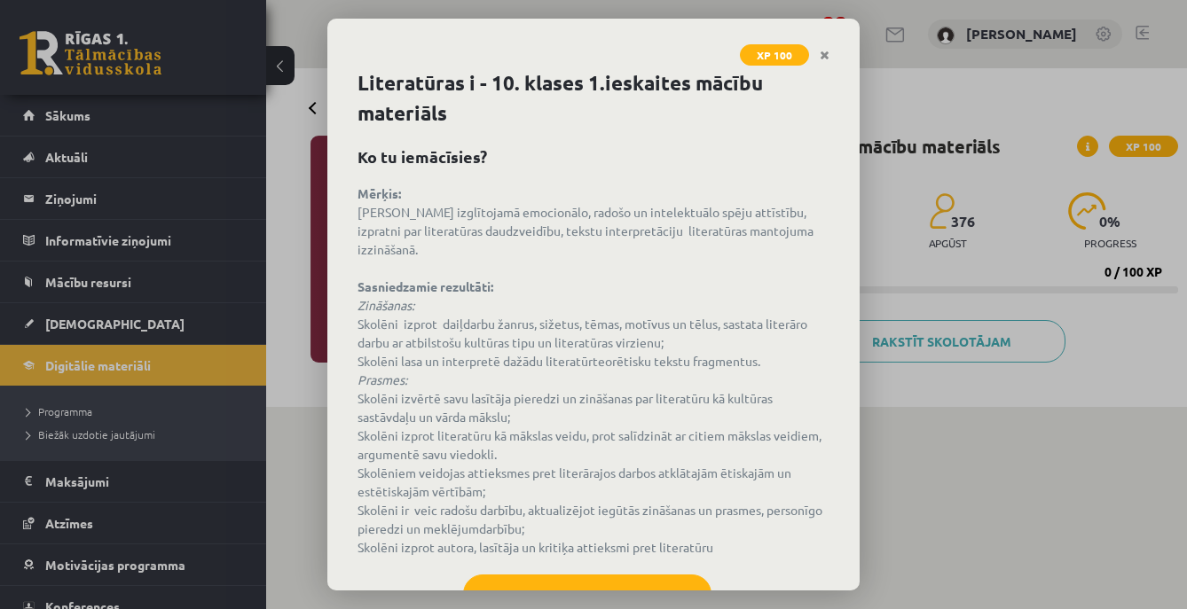
scroll to position [1, 0]
click at [584, 576] on button "Sapratu" at bounding box center [587, 598] width 248 height 44
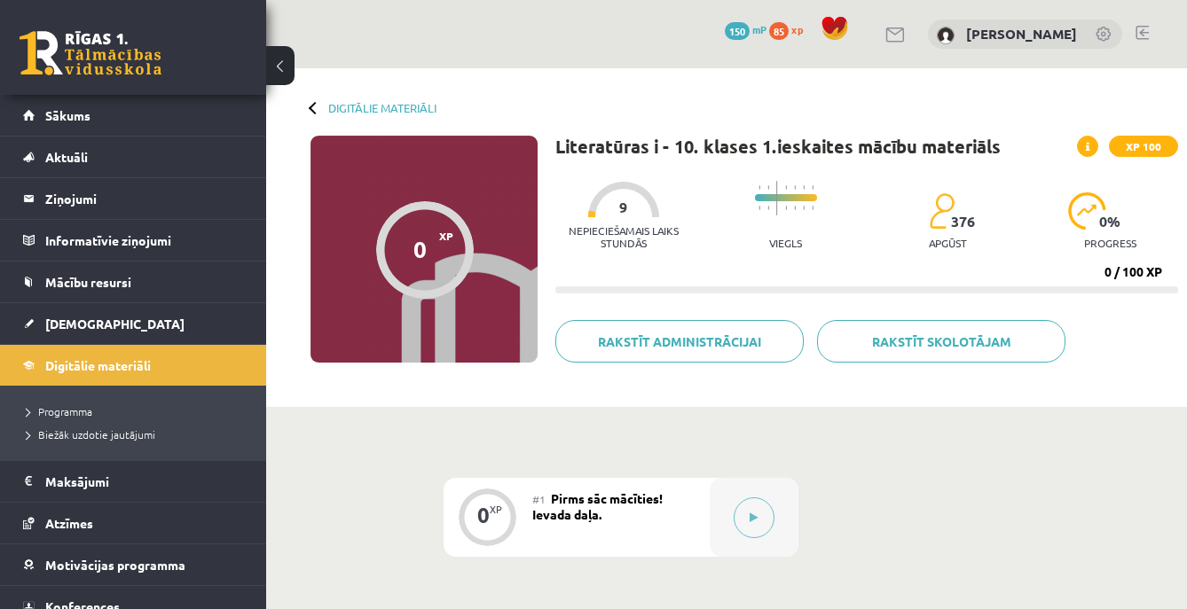
scroll to position [0, 0]
click at [145, 136] on li "Sākums" at bounding box center [133, 116] width 266 height 42
click at [143, 120] on link "Sākums" at bounding box center [133, 115] width 221 height 41
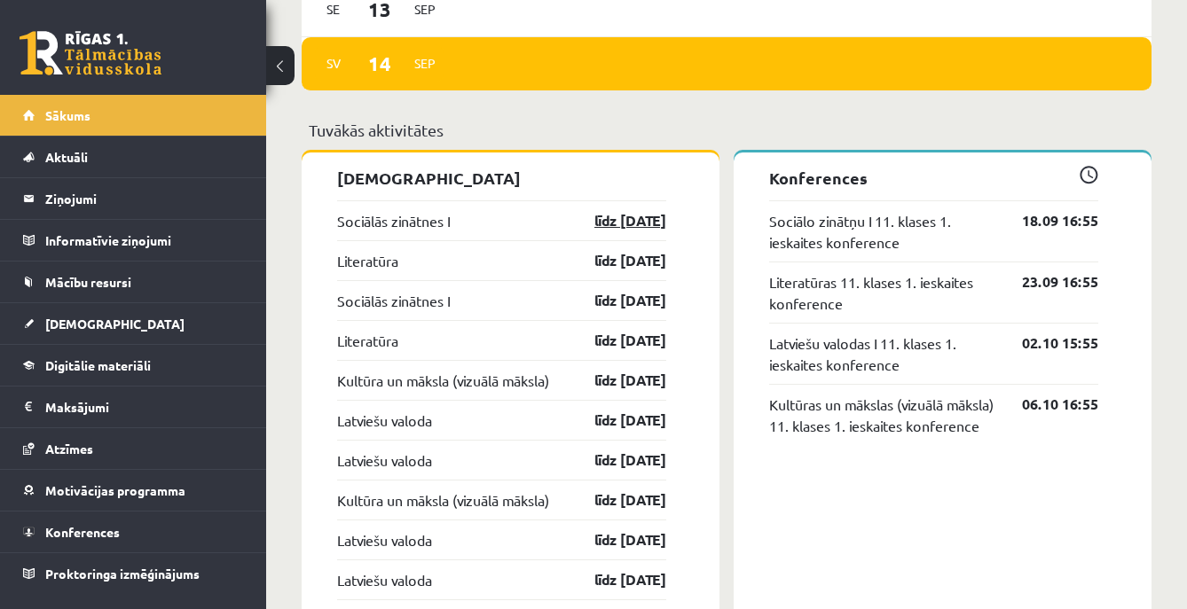
scroll to position [1486, 0]
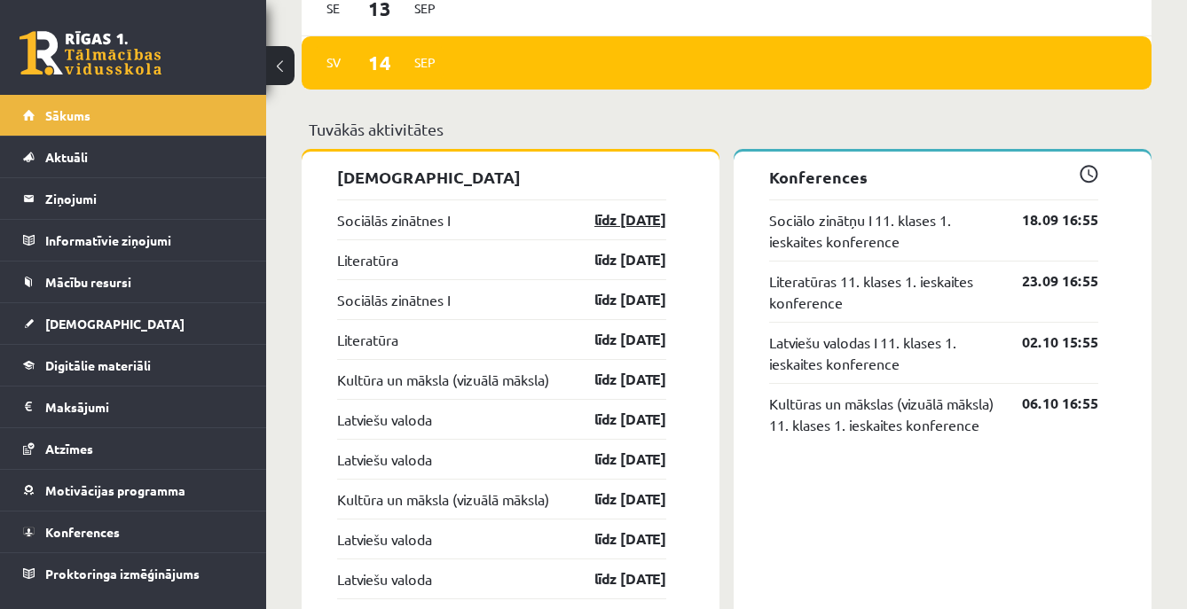
click at [604, 226] on link "līdz [DATE]" at bounding box center [614, 219] width 103 height 21
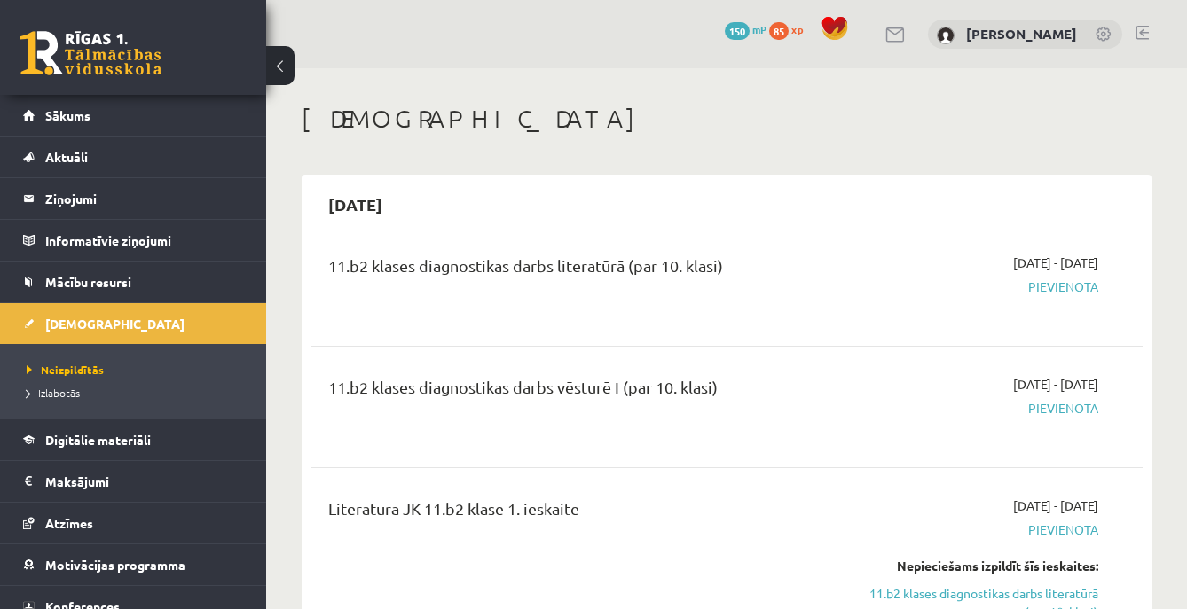
click at [1057, 295] on div "2025-09-16 - 2025-09-30 Pievienota" at bounding box center [978, 286] width 265 height 64
click at [1057, 288] on span "Pievienota" at bounding box center [979, 287] width 239 height 19
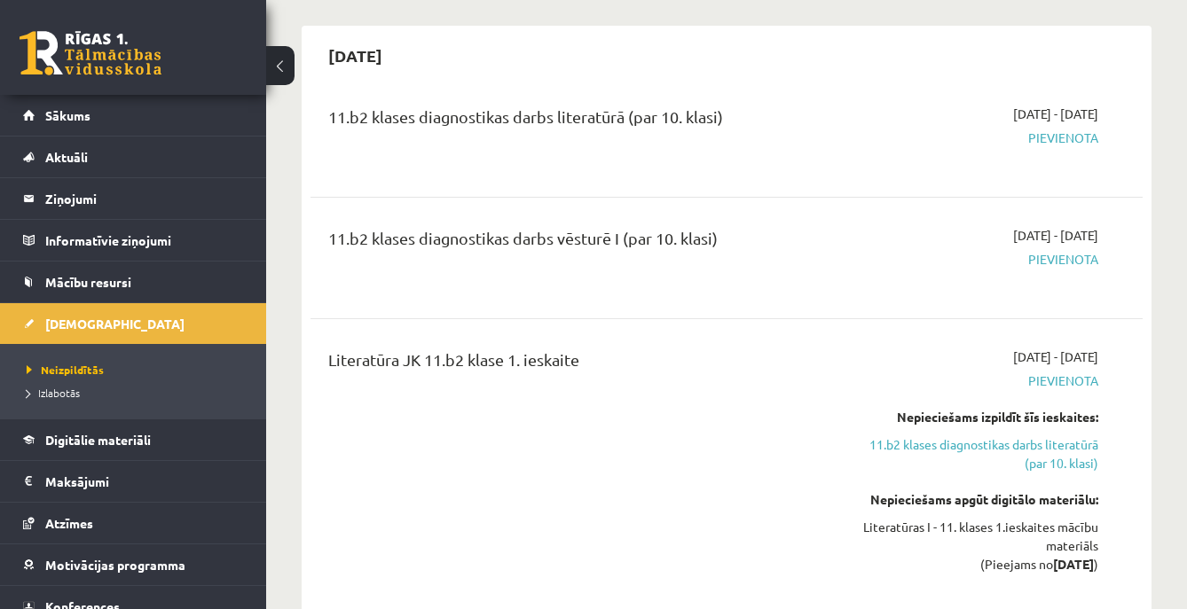
scroll to position [150, 0]
